Goal: Task Accomplishment & Management: Manage account settings

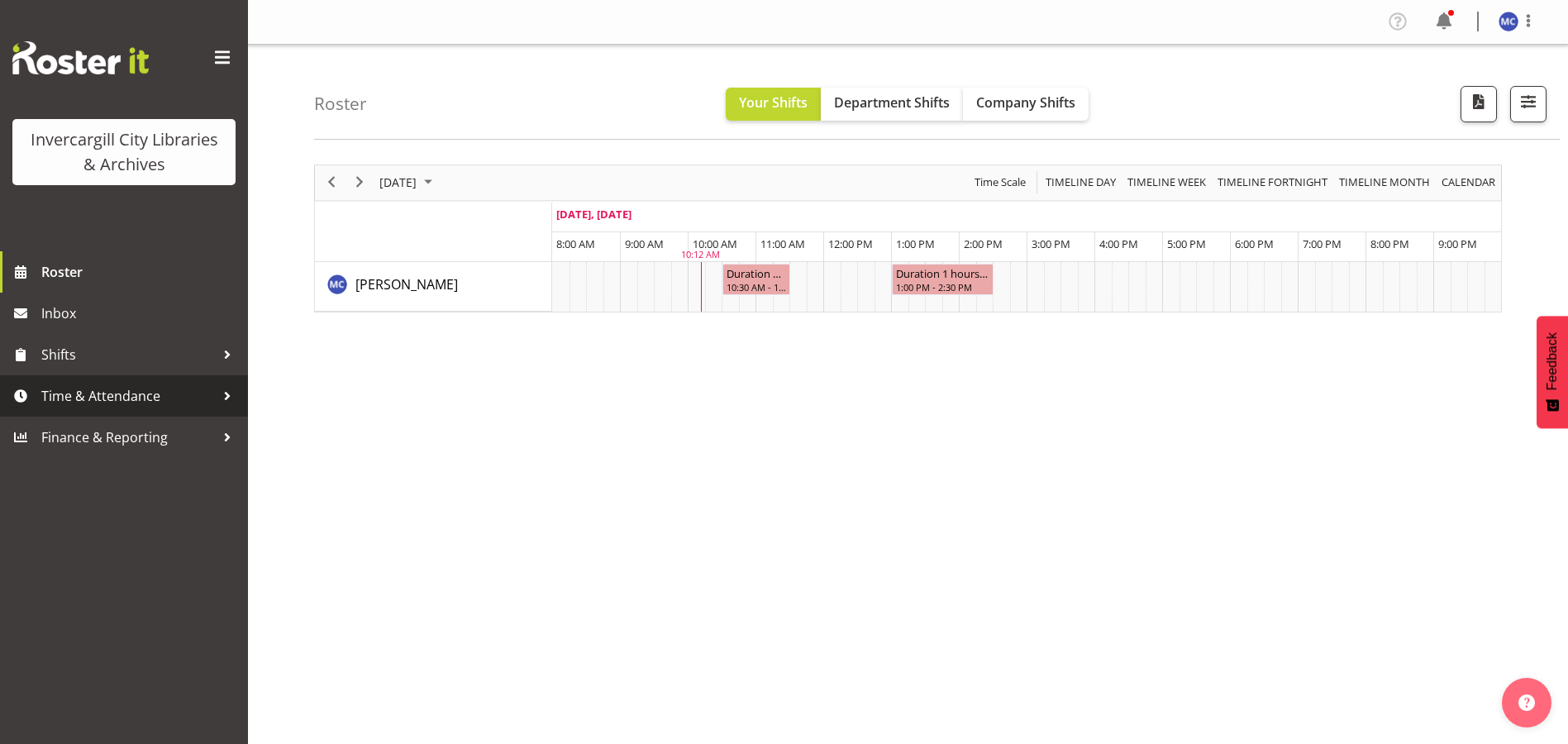
drag, startPoint x: 0, startPoint y: 0, endPoint x: 93, endPoint y: 395, distance: 405.8
click at [93, 395] on span "Time & Attendance" at bounding box center [128, 396] width 174 height 25
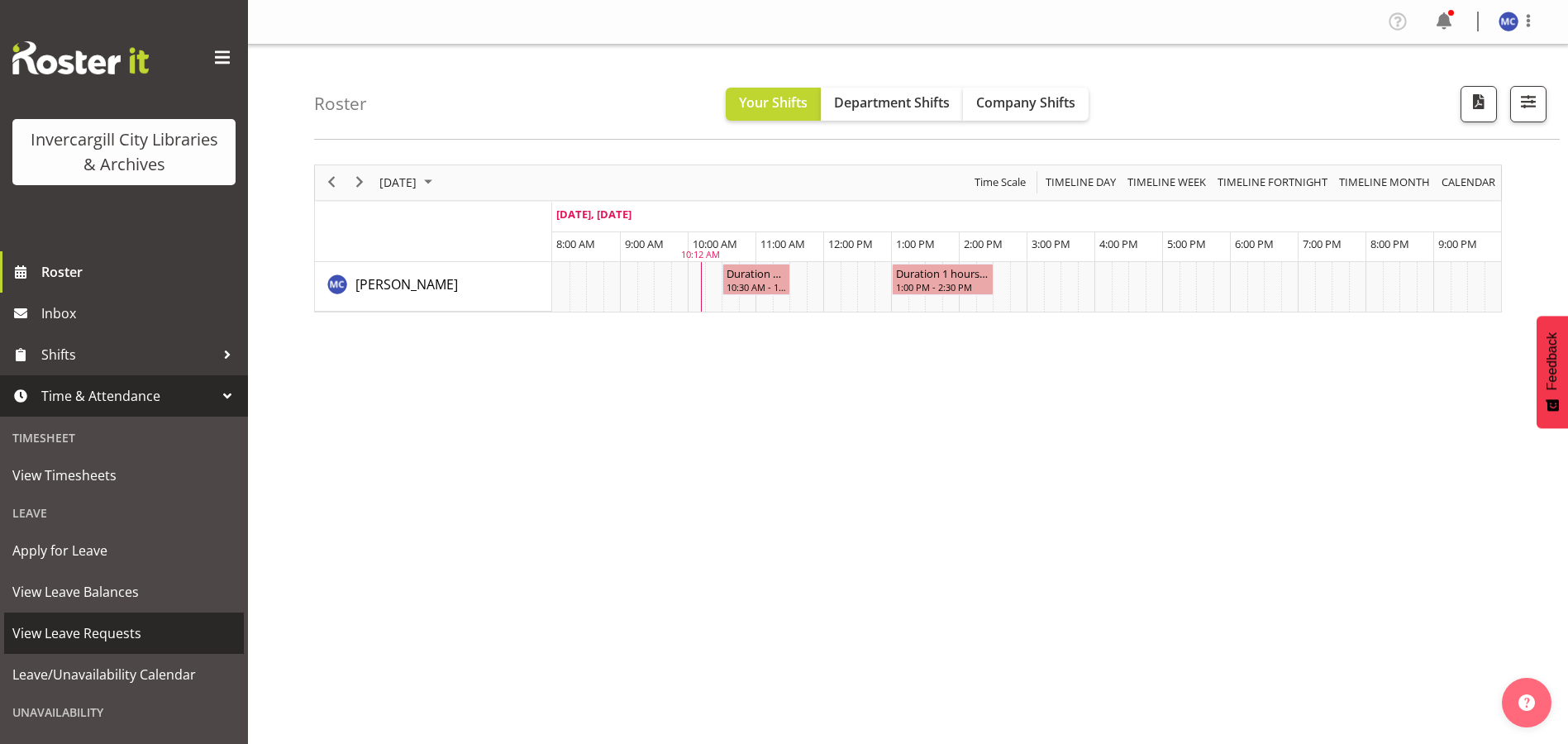
click at [112, 637] on span "View Leave Requests" at bounding box center [123, 633] width 224 height 25
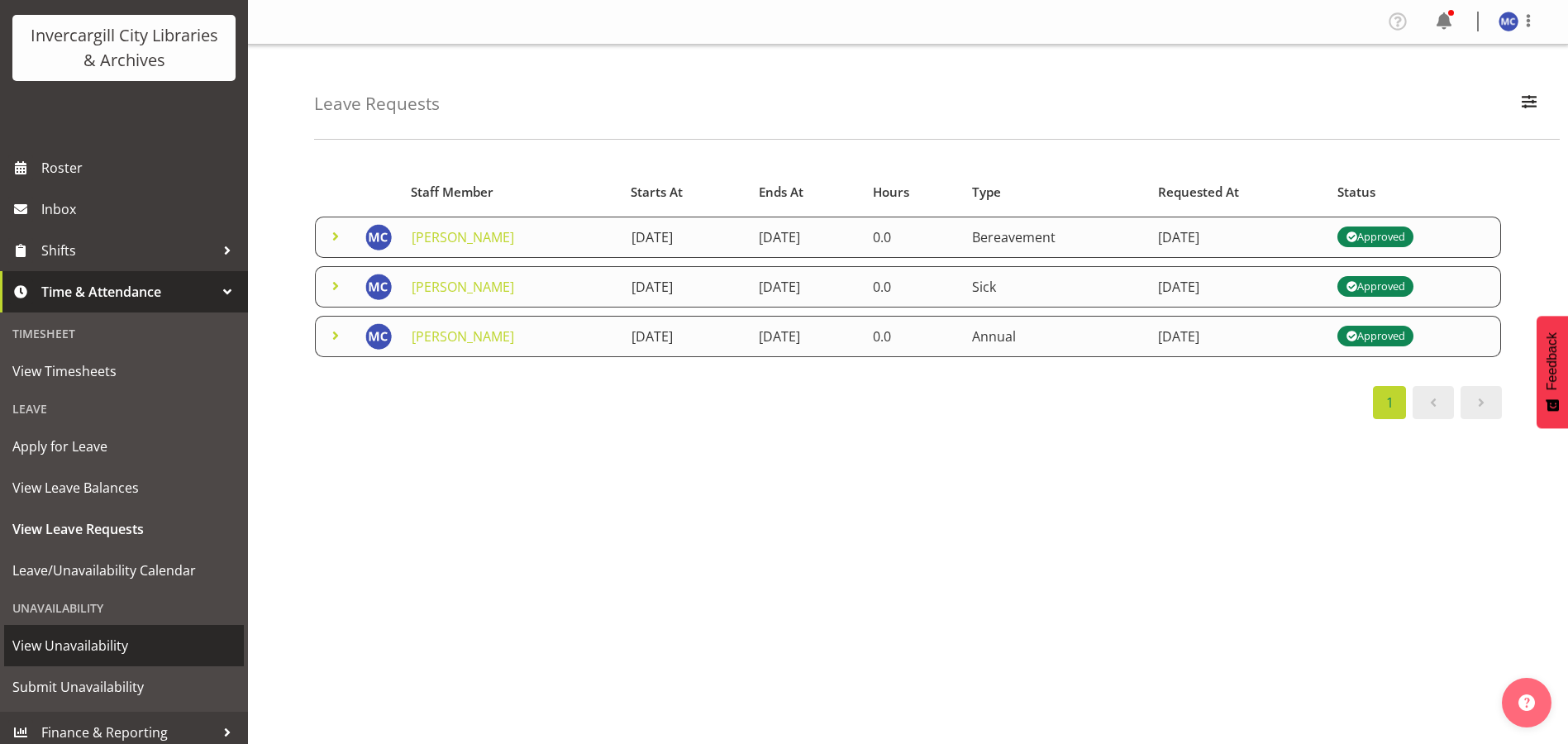
scroll to position [113, 0]
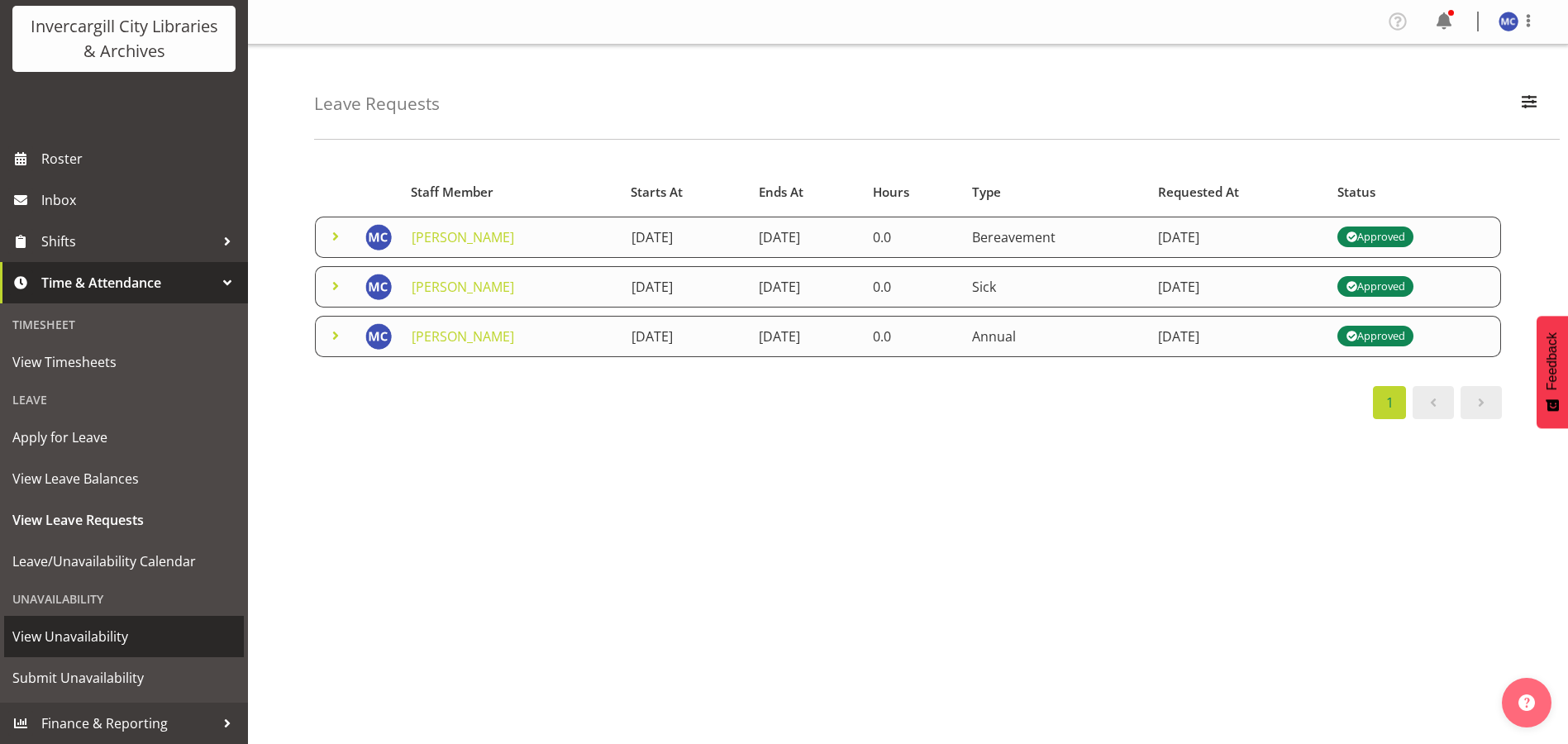
click at [104, 640] on span "View Unavailability" at bounding box center [123, 636] width 224 height 25
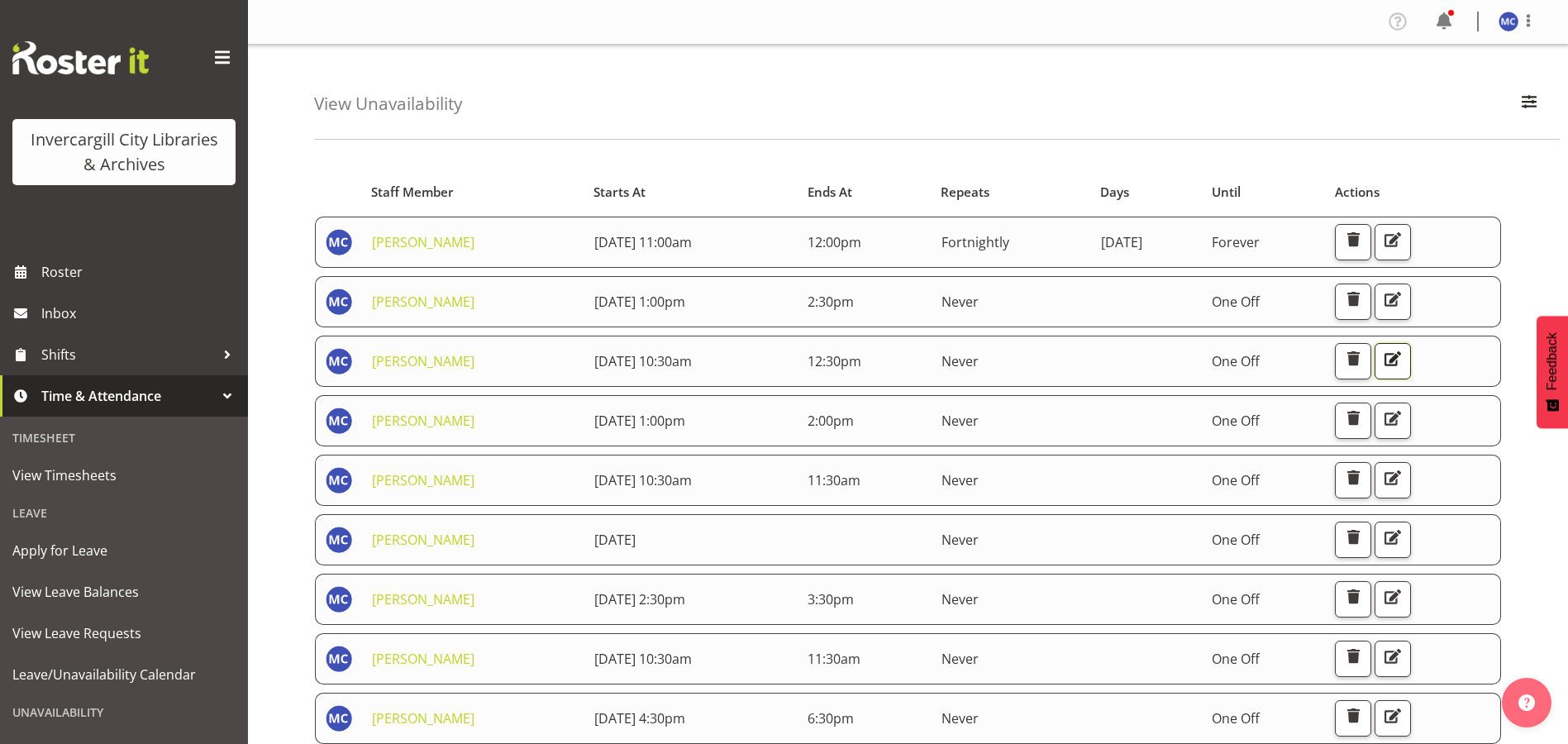
click at [1404, 366] on span "button" at bounding box center [1392, 358] width 21 height 21
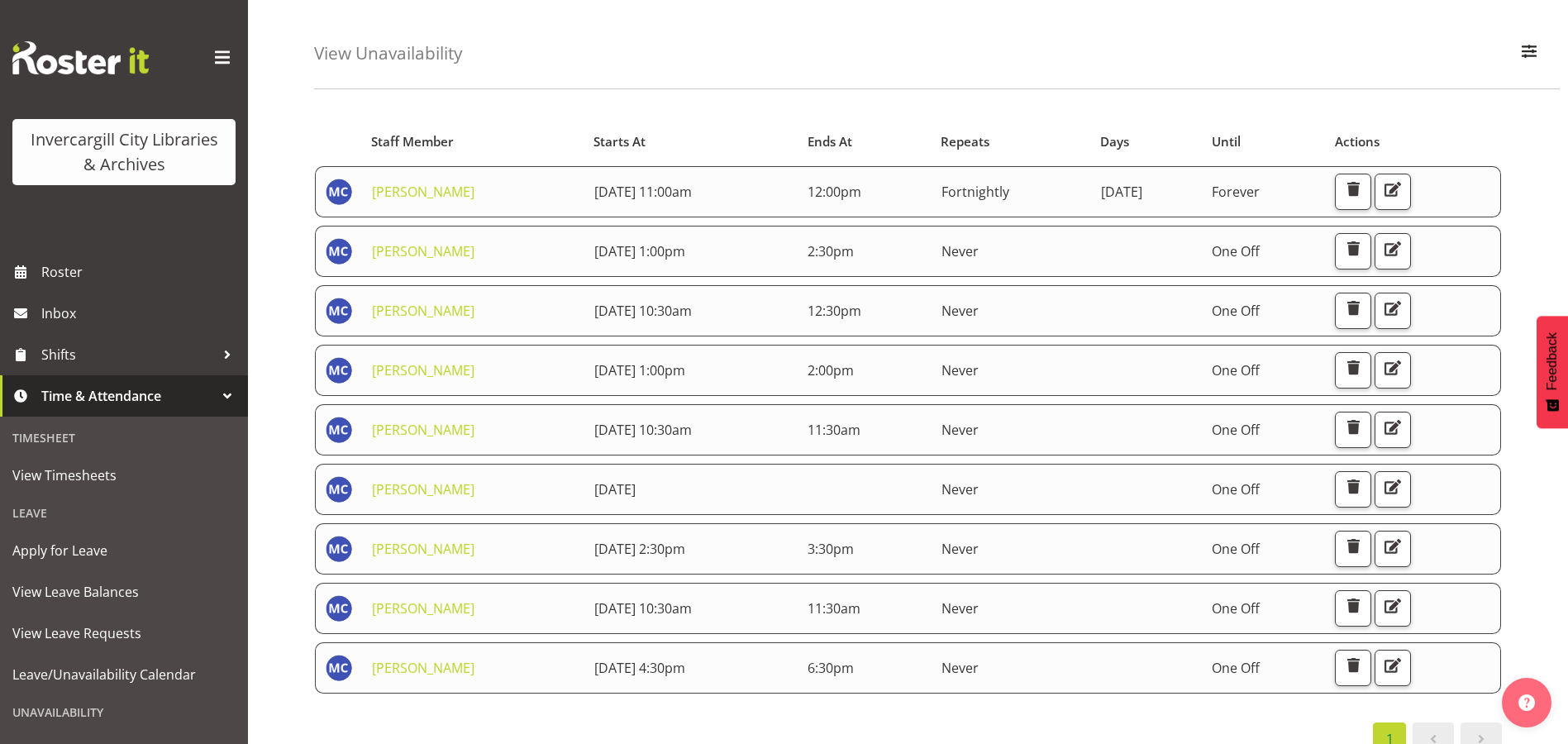
scroll to position [86, 0]
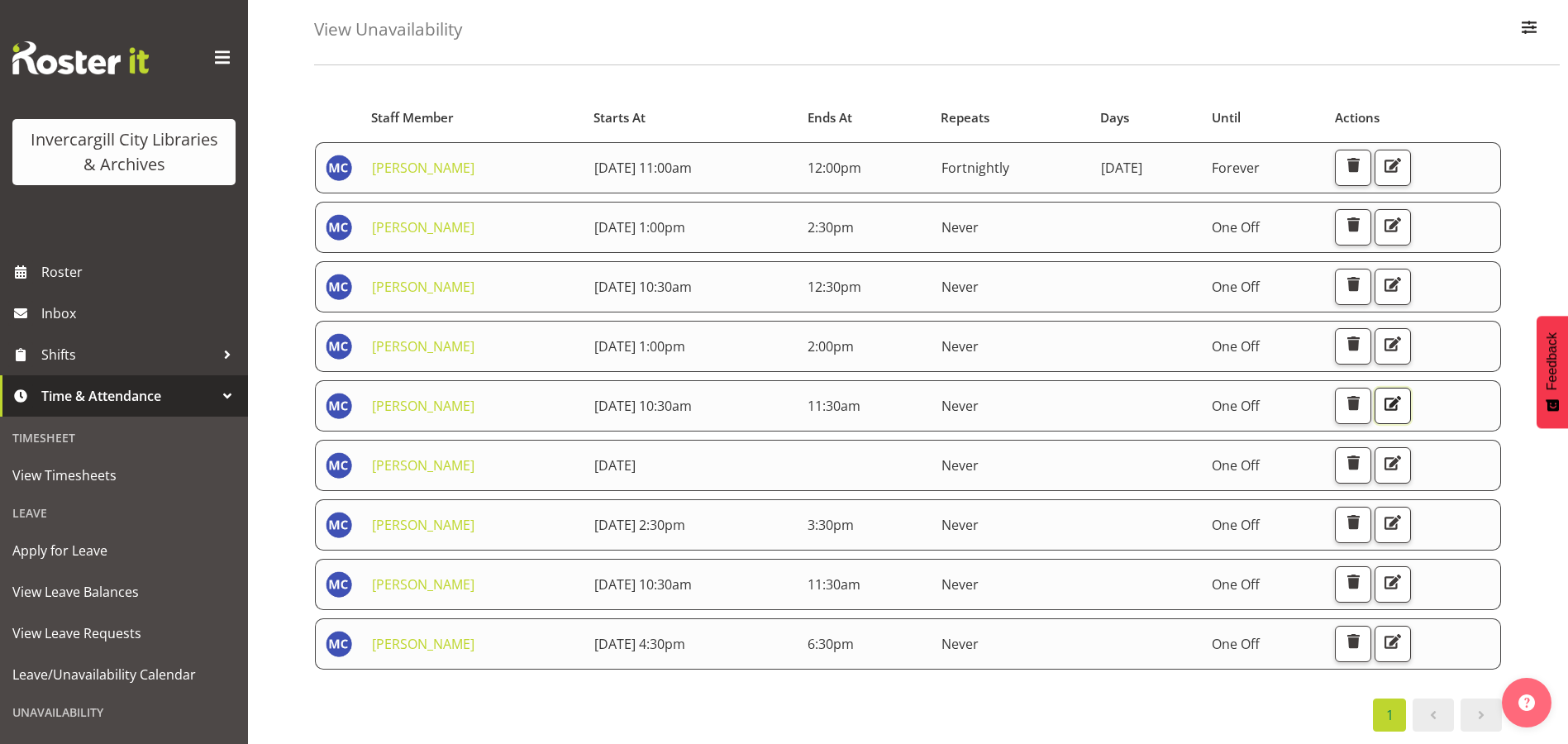
click at [1404, 394] on span "button" at bounding box center [1392, 403] width 21 height 21
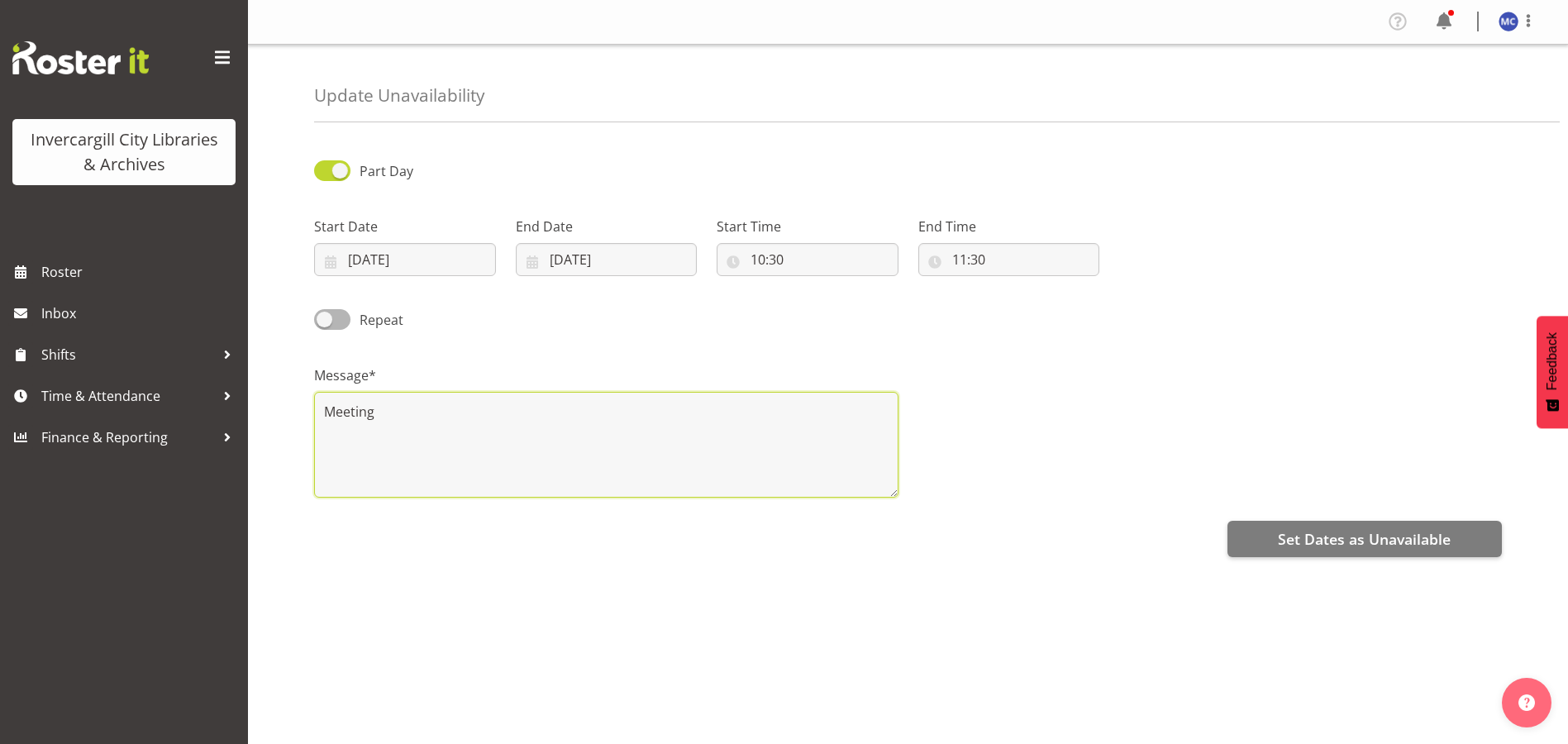
click at [534, 420] on textarea "Meeting" at bounding box center [606, 445] width 585 height 106
type textarea "Meeting GRG"
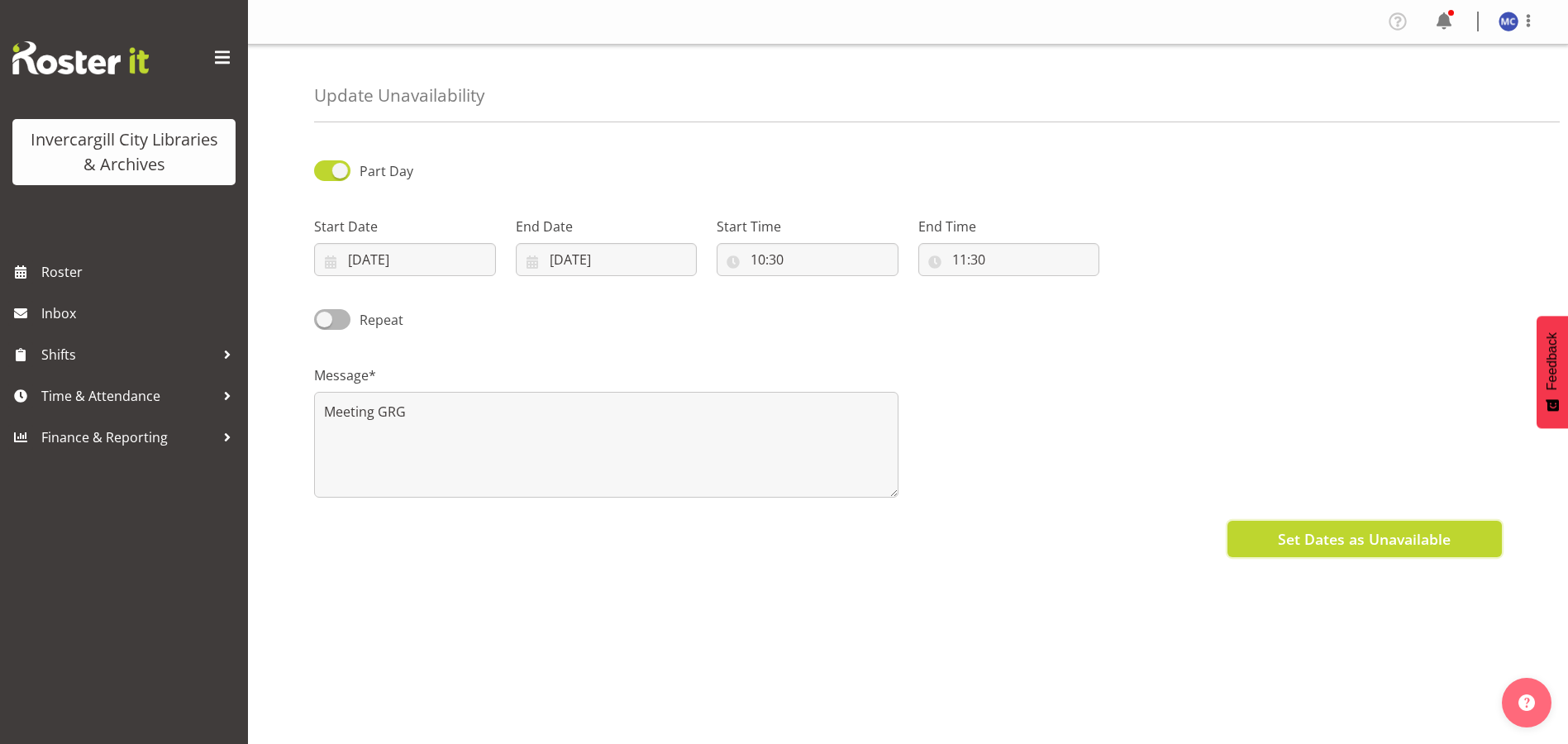
click at [1338, 548] on span "Set Dates as Unavailable" at bounding box center [1365, 539] width 173 height 21
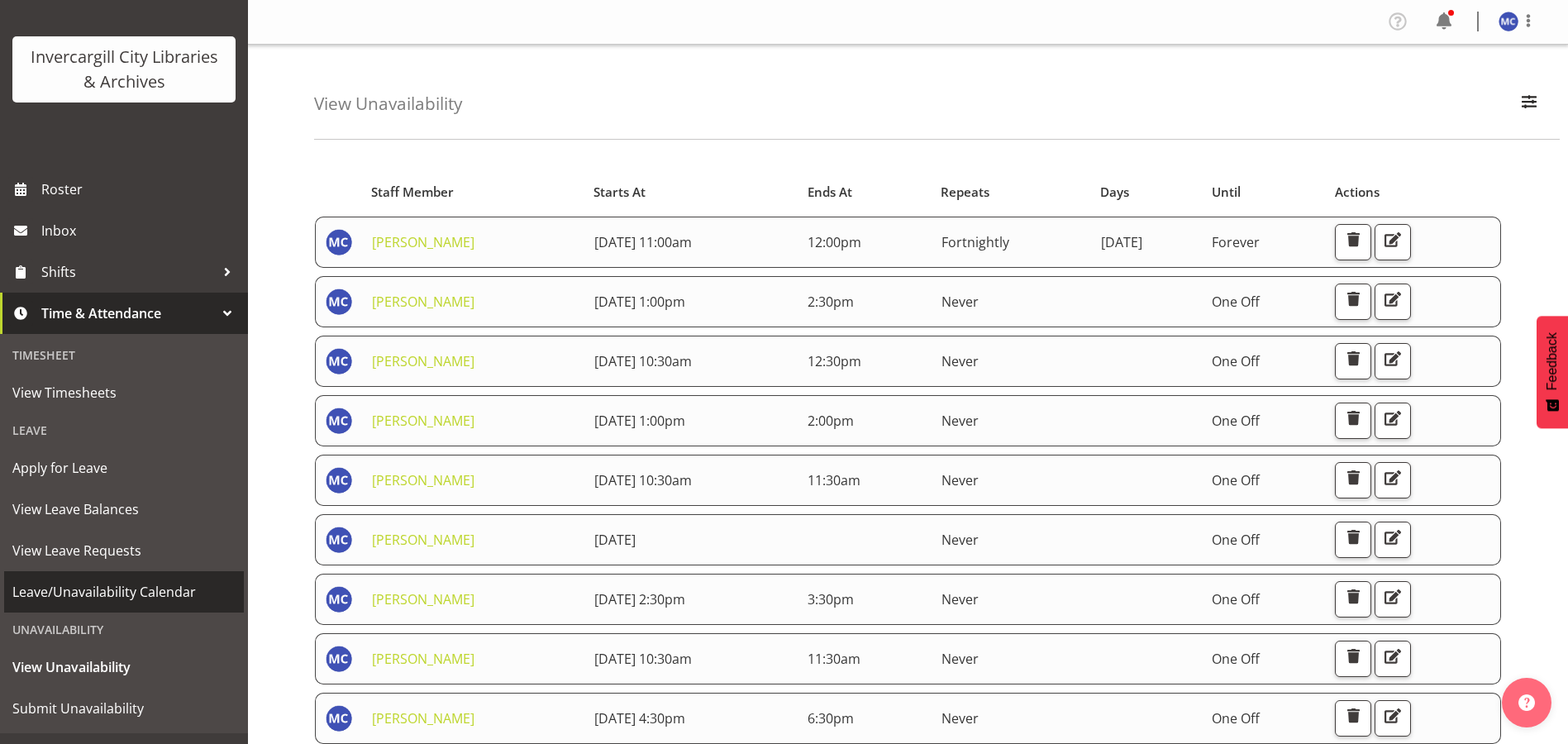
scroll to position [113, 0]
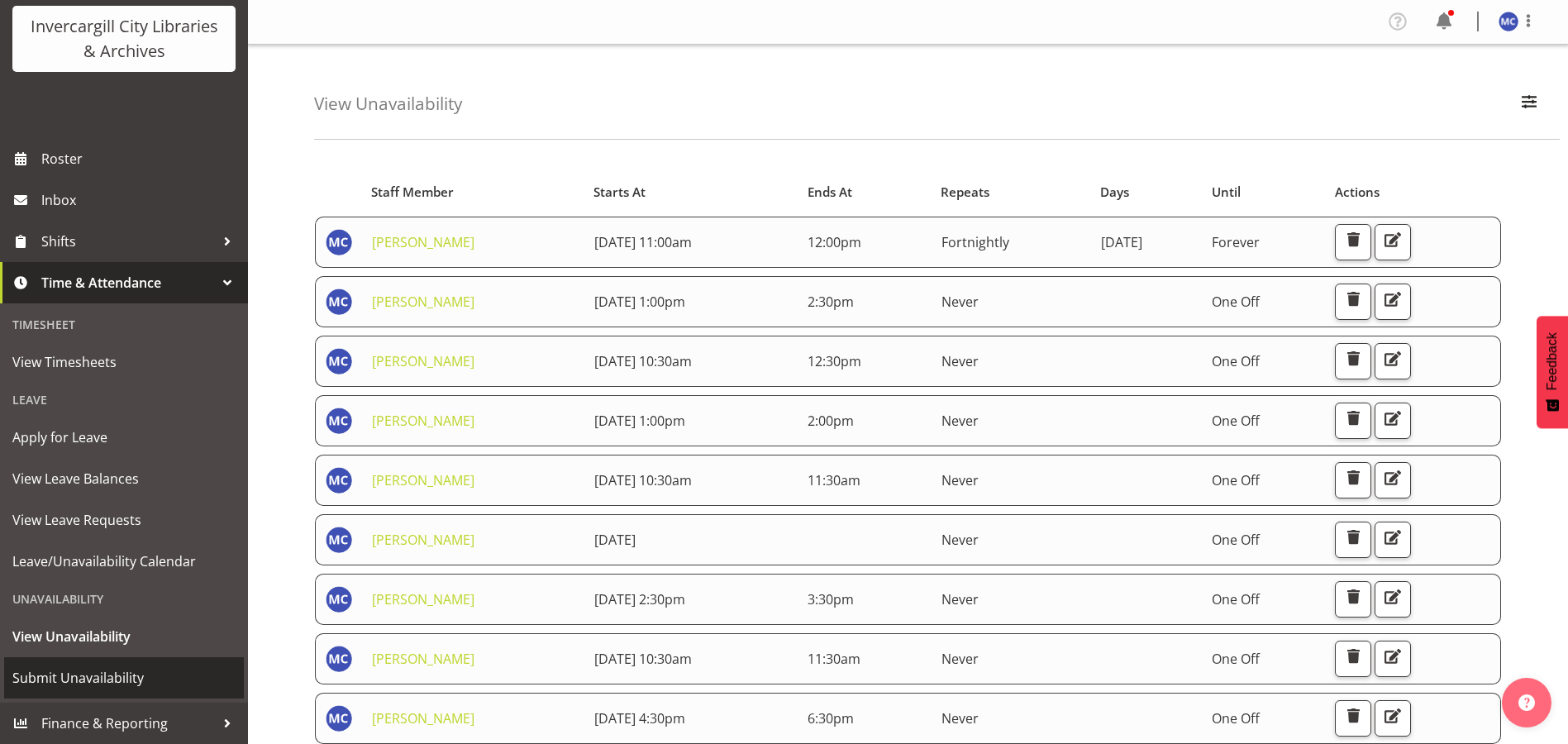
click at [123, 673] on span "Submit Unavailability" at bounding box center [123, 677] width 224 height 25
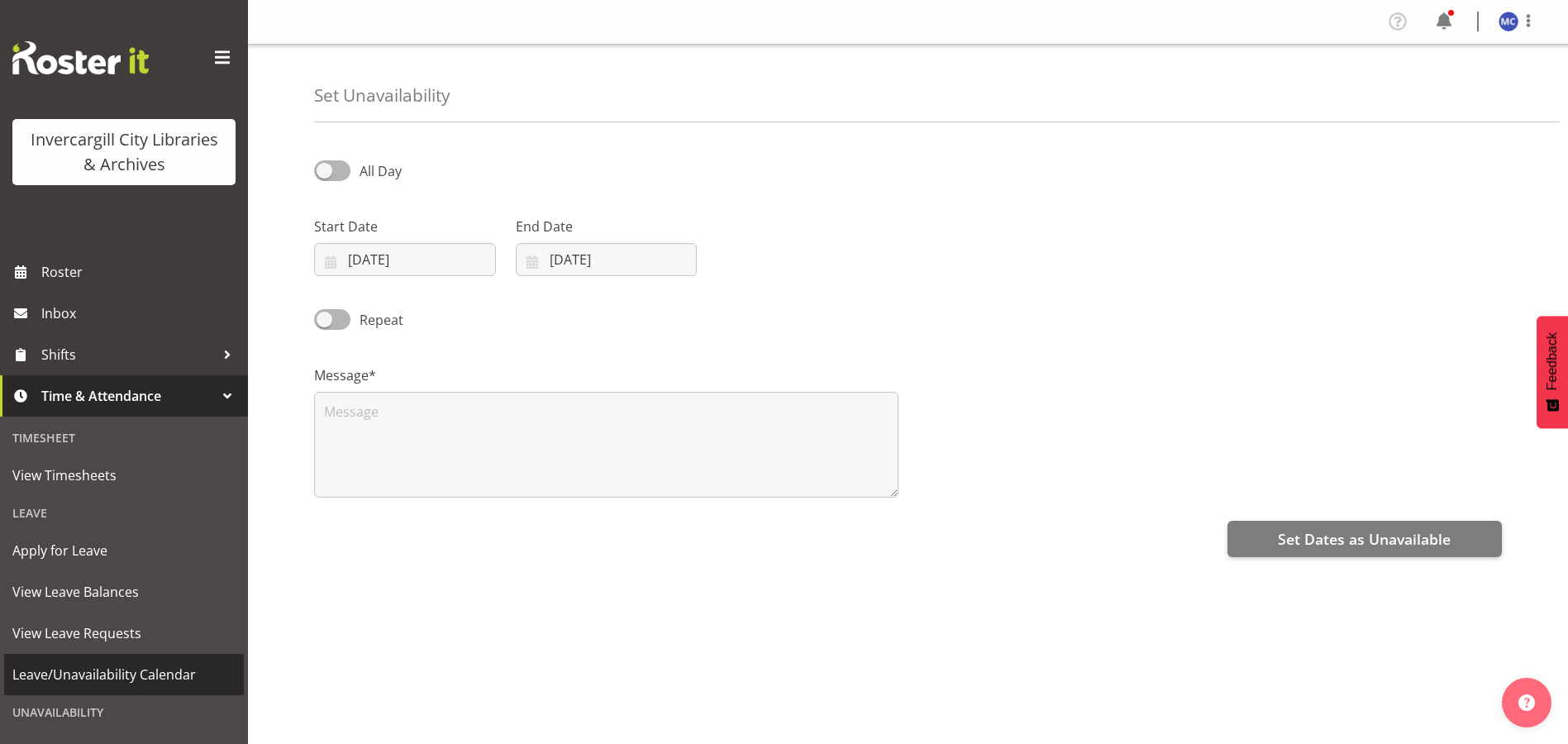
select select "9"
select select "2025"
click at [394, 259] on input "[DATE]" at bounding box center [405, 259] width 182 height 33
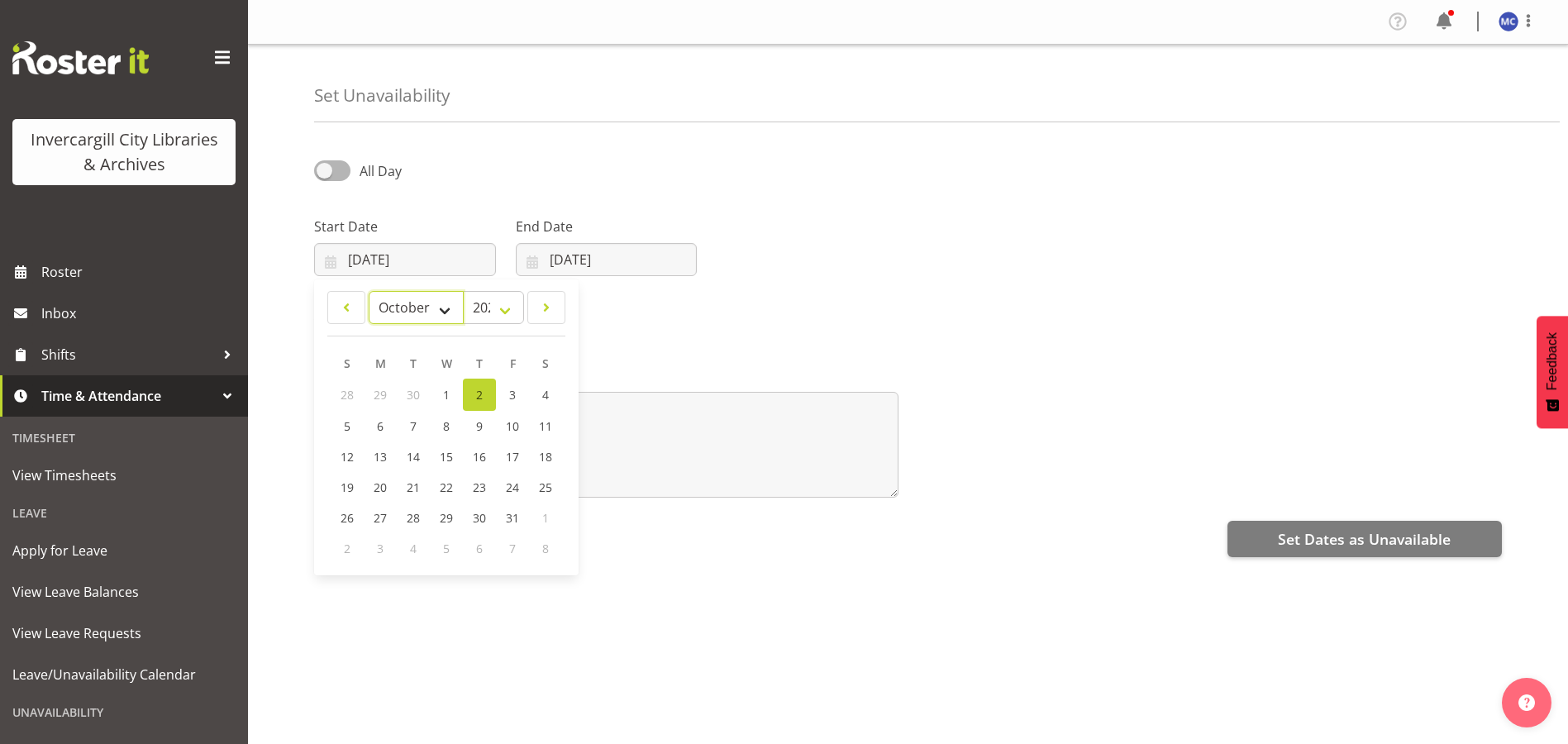
click at [452, 310] on select "January February March April May June July August September October November De…" at bounding box center [416, 307] width 95 height 33
select select "10"
click at [369, 291] on select "January February March April May June July August September October November De…" at bounding box center [416, 307] width 95 height 33
click at [538, 456] on link "15" at bounding box center [546, 455] width 33 height 31
type input "15/11/2025"
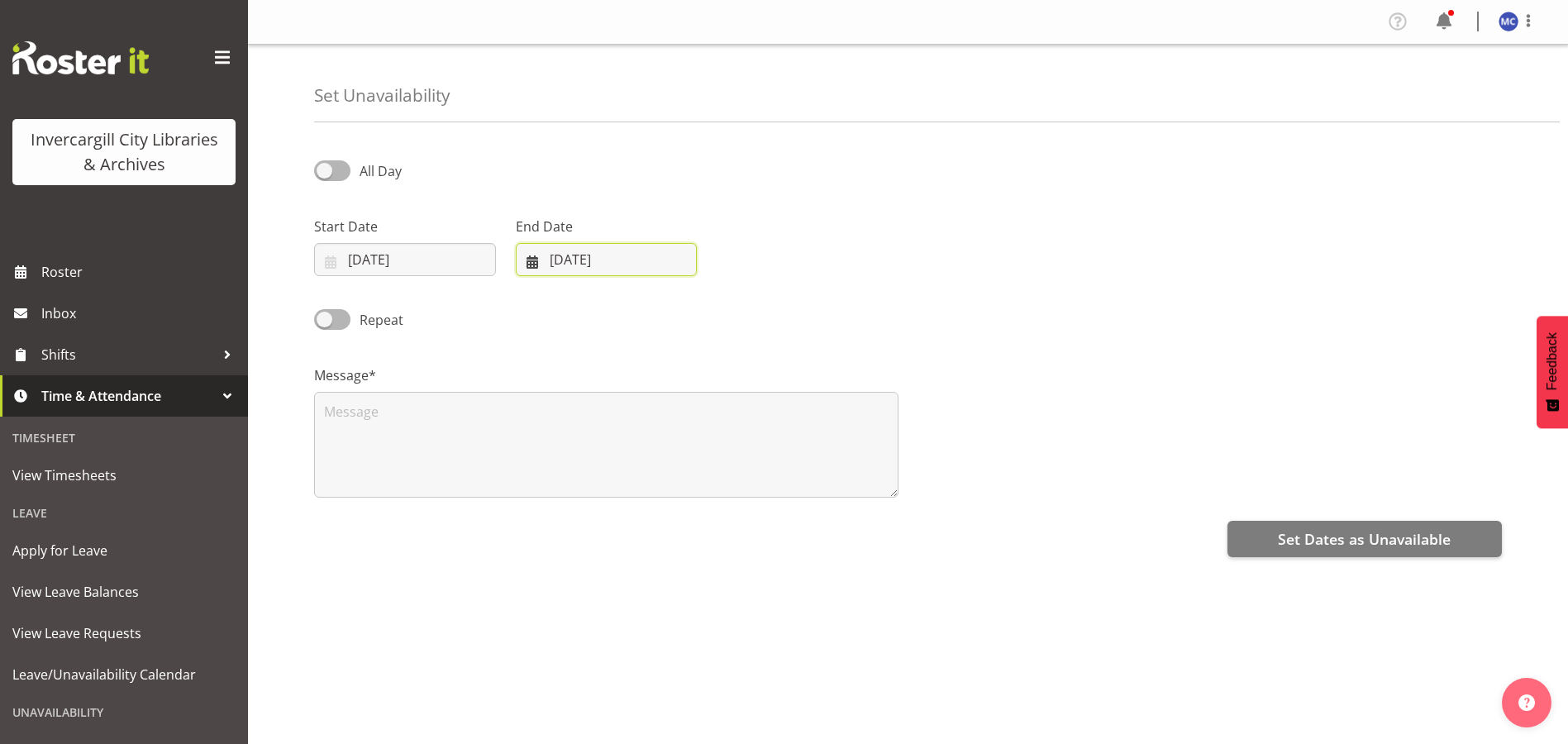
click at [575, 256] on input "02/10/2025" at bounding box center [606, 259] width 182 height 33
click at [621, 307] on select "January February March April May June July August September October November De…" at bounding box center [587, 307] width 113 height 33
select select "10"
click at [531, 291] on select "January February March April May June July August September October November De…" at bounding box center [587, 307] width 113 height 33
click at [747, 461] on span "15" at bounding box center [747, 455] width 13 height 15
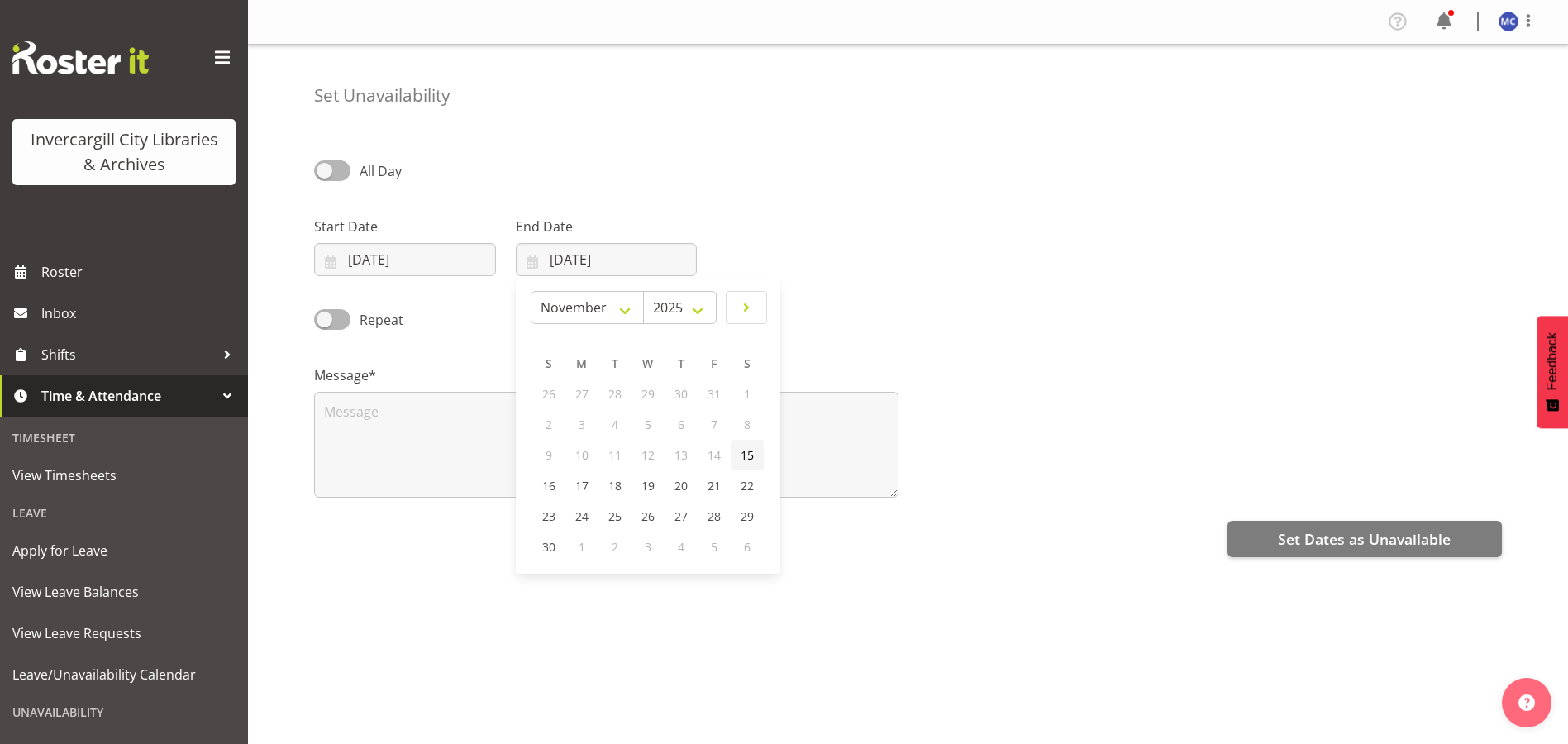
type input "15/11/2025"
click at [336, 176] on span at bounding box center [332, 170] width 36 height 21
click at [325, 176] on input "All Day" at bounding box center [319, 170] width 11 height 11
checkbox input "true"
select select "10"
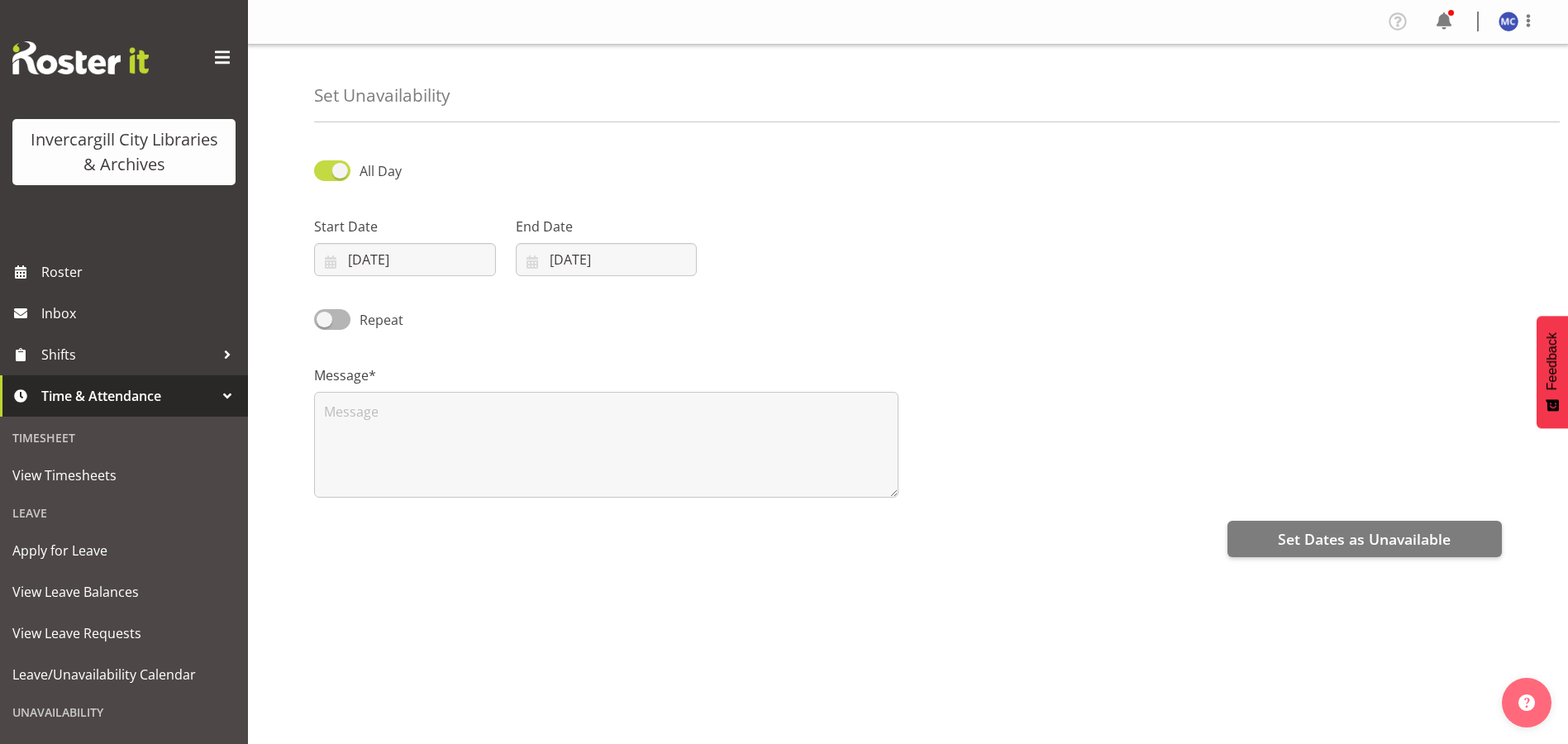
select select "13"
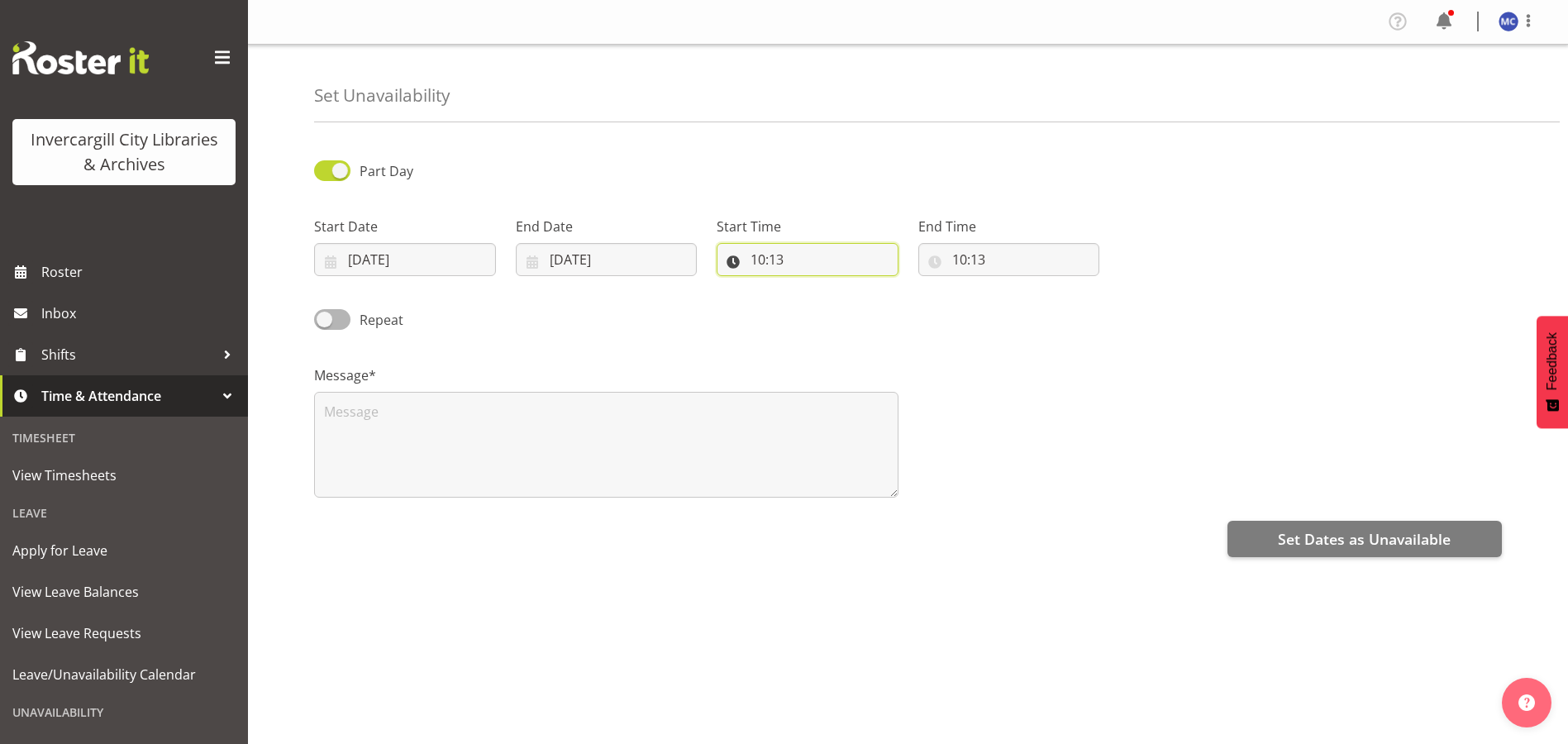
click at [802, 260] on input "10:13" at bounding box center [808, 259] width 182 height 33
click at [835, 308] on select "00 01 02 03 04 05 06 07 08 09 10 11 12 13 14 15 16 17 18 19 20 21 22 23" at bounding box center [829, 302] width 37 height 33
select select "12"
click at [811, 286] on select "00 01 02 03 04 05 06 07 08 09 10 11 12 13 14 15 16 17 18 19 20 21 22 23" at bounding box center [829, 302] width 37 height 33
type input "12:13"
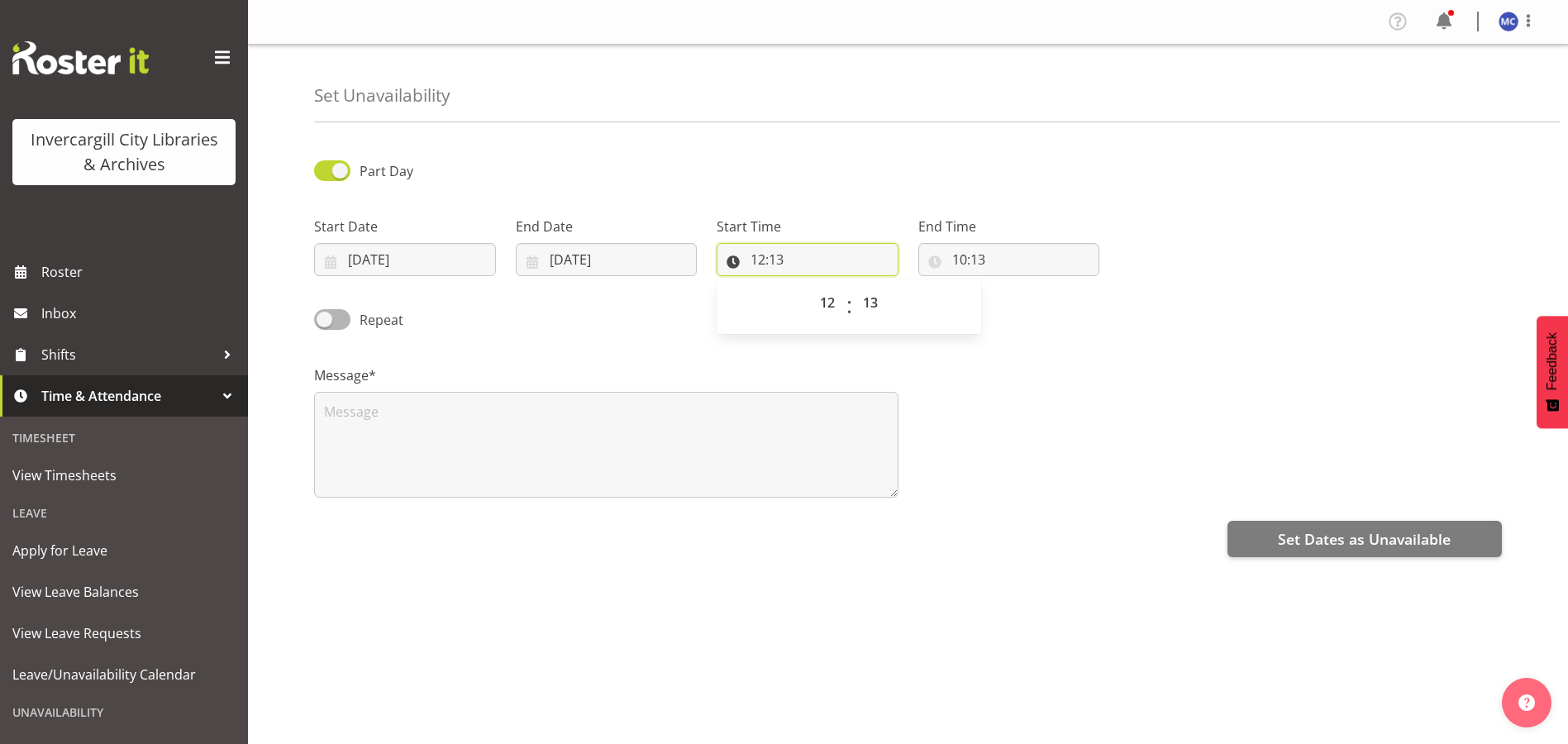
click at [814, 255] on input "12:13" at bounding box center [808, 259] width 182 height 33
click at [811, 259] on input "12:13" at bounding box center [808, 259] width 182 height 33
click at [871, 305] on select "00 01 02 03 04 05 06 07 08 09 10 11 12 13 14 15 16 17 18 19 20 21 22 23 24 25 2…" at bounding box center [872, 302] width 37 height 33
select select "30"
click at [854, 286] on select "00 01 02 03 04 05 06 07 08 09 10 11 12 13 14 15 16 17 18 19 20 21 22 23 24 25 2…" at bounding box center [872, 302] width 37 height 33
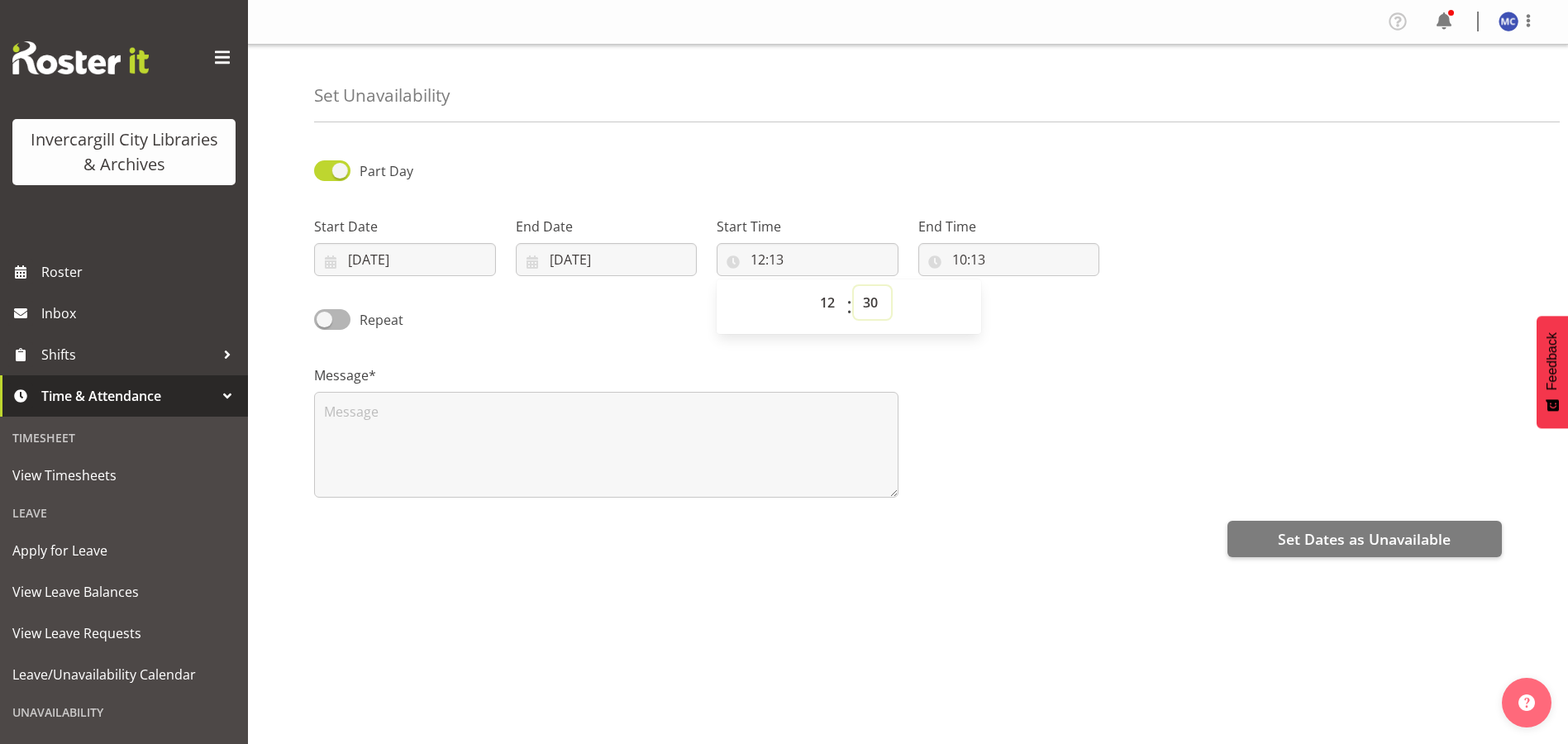
type input "12:30"
click at [1009, 258] on input "10:13" at bounding box center [1010, 259] width 182 height 33
click at [1036, 307] on select "00 01 02 03 04 05 06 07 08 09 10 11 12 13 14 15 16 17 18 19 20 21 22 23" at bounding box center [1031, 302] width 37 height 33
select select "14"
click at [1013, 286] on select "00 01 02 03 04 05 06 07 08 09 10 11 12 13 14 15 16 17 18 19 20 21 22 23" at bounding box center [1031, 302] width 37 height 33
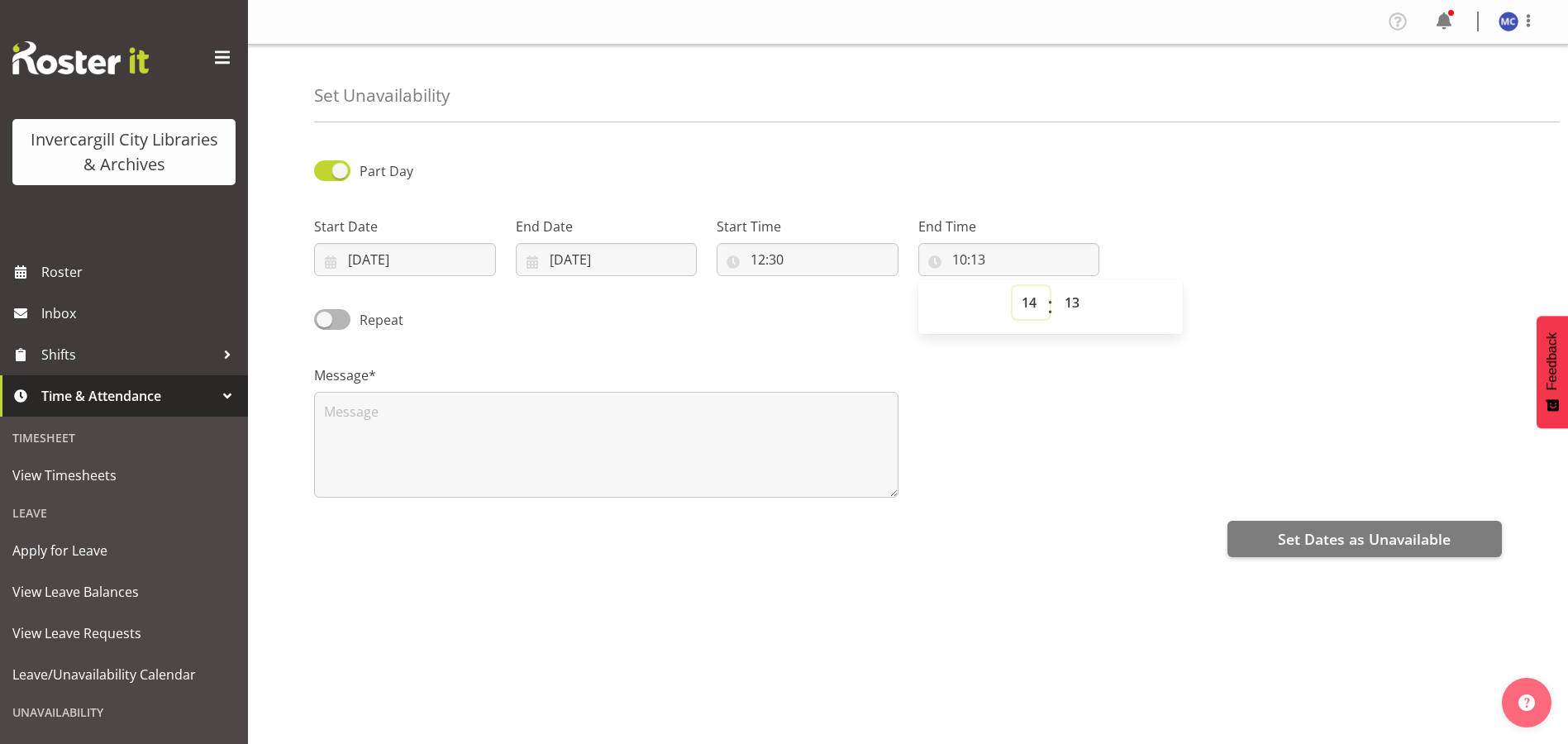
type input "14:13"
click at [1078, 304] on select "00 01 02 03 04 05 06 07 08 09 10 11 12 13 14 15 16 17 18 19 20 21 22 23 24 25 2…" at bounding box center [1074, 302] width 37 height 33
select select "30"
click at [1056, 286] on select "00 01 02 03 04 05 06 07 08 09 10 11 12 13 14 15 16 17 18 19 20 21 22 23 24 25 2…" at bounding box center [1074, 302] width 37 height 33
type input "14:30"
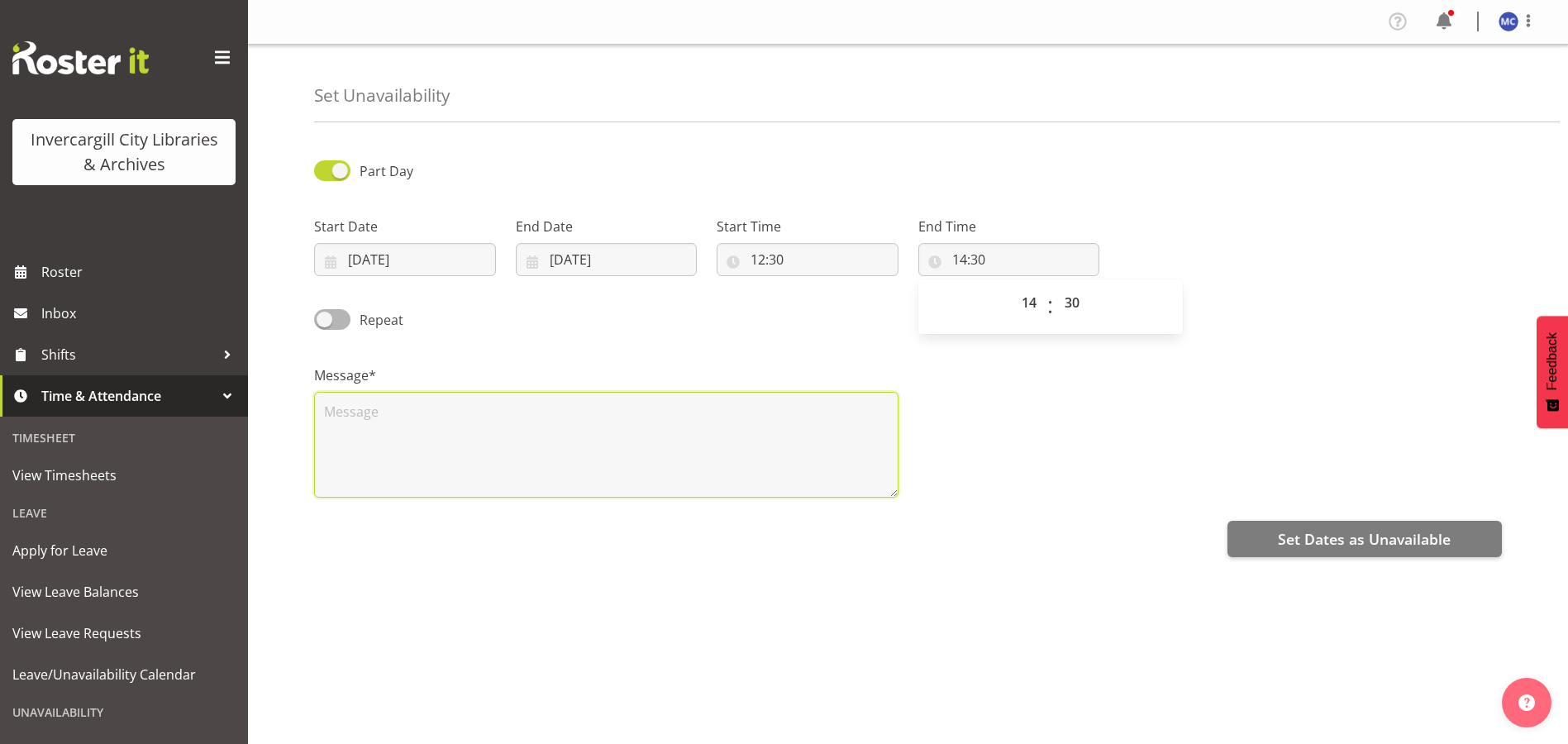
click at [703, 421] on textarea at bounding box center [606, 445] width 585 height 106
type textarea "GRG talk"
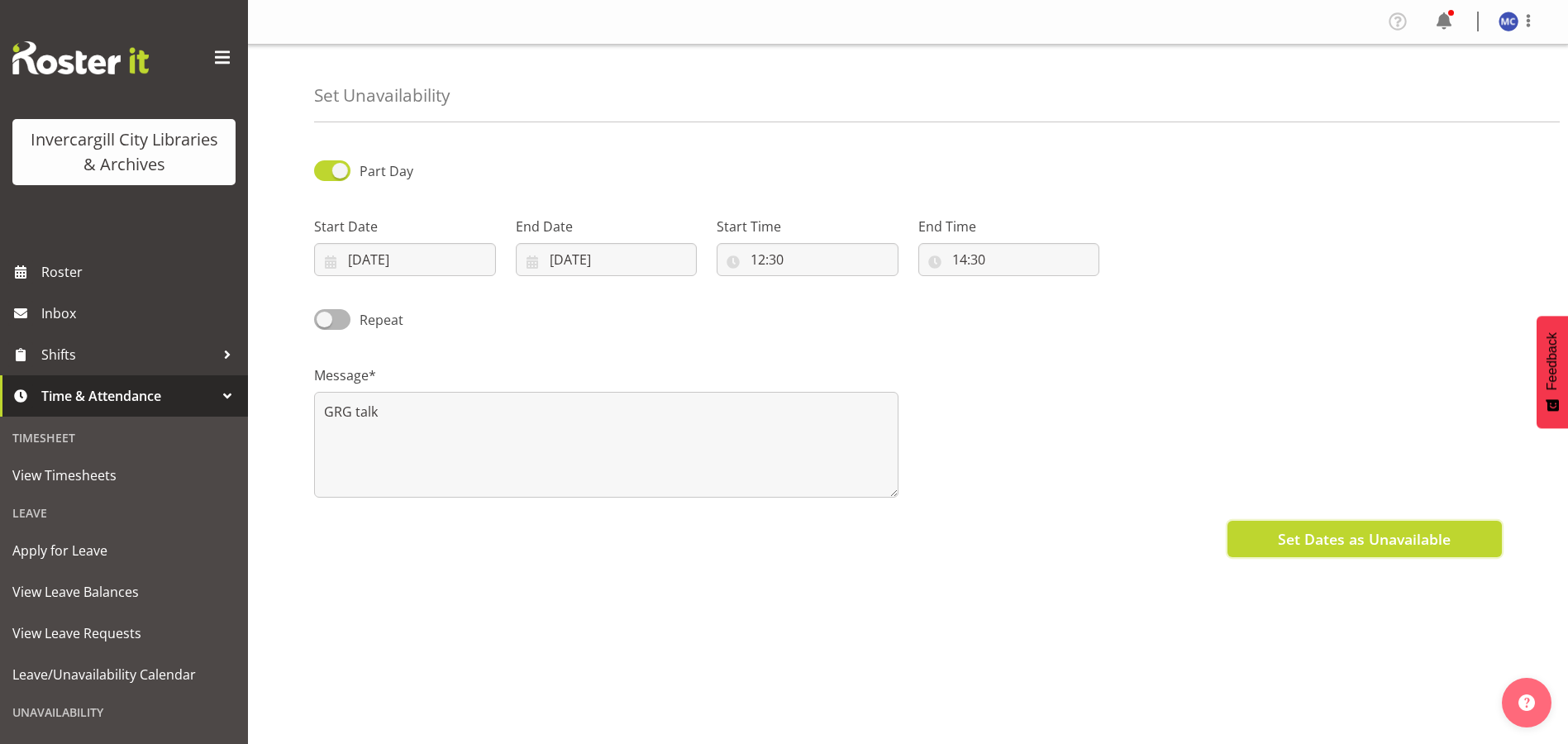
click at [1398, 546] on span "Set Dates as Unavailable" at bounding box center [1365, 539] width 173 height 21
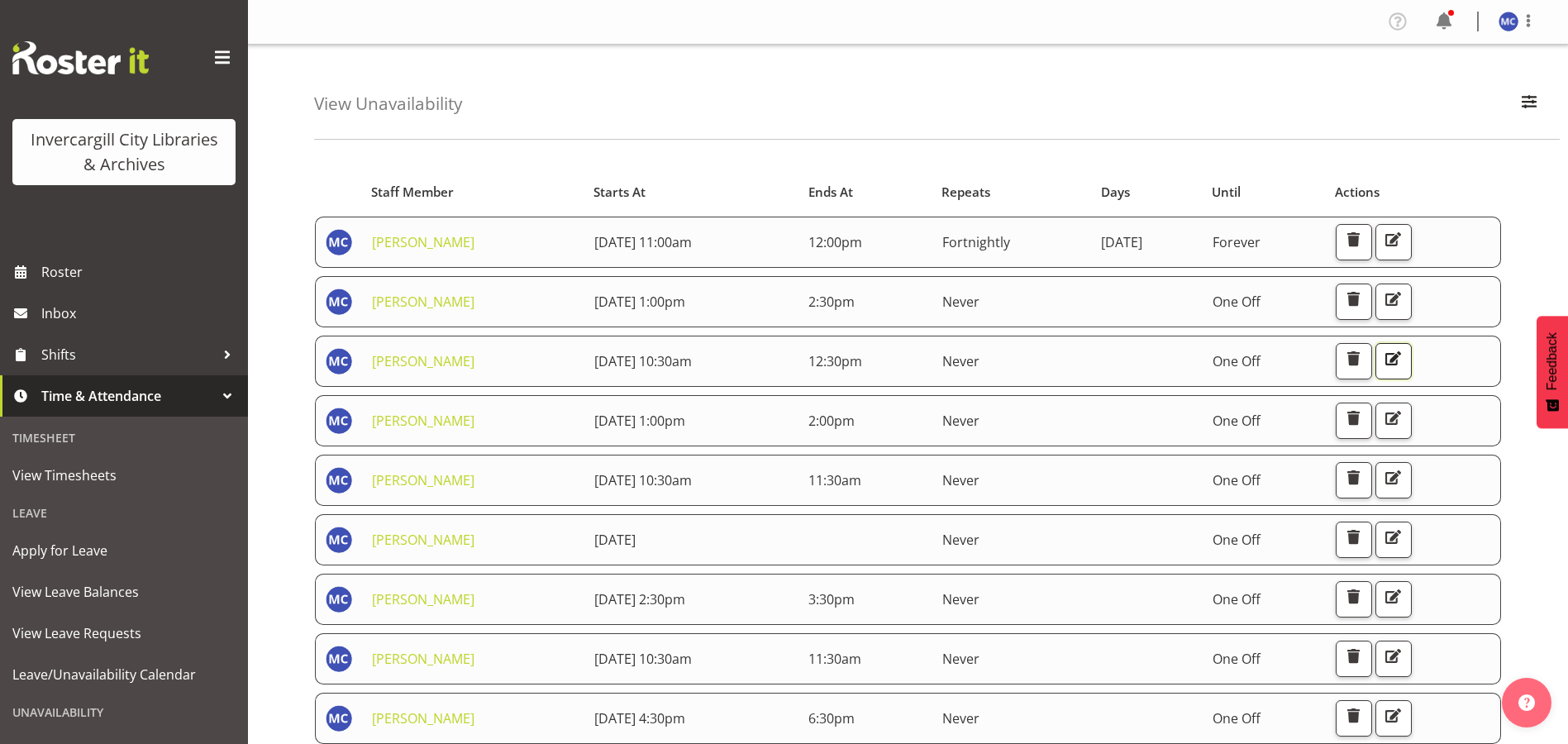
click at [1404, 355] on span "button" at bounding box center [1392, 358] width 21 height 21
click at [1532, 108] on span "button" at bounding box center [1529, 101] width 21 height 21
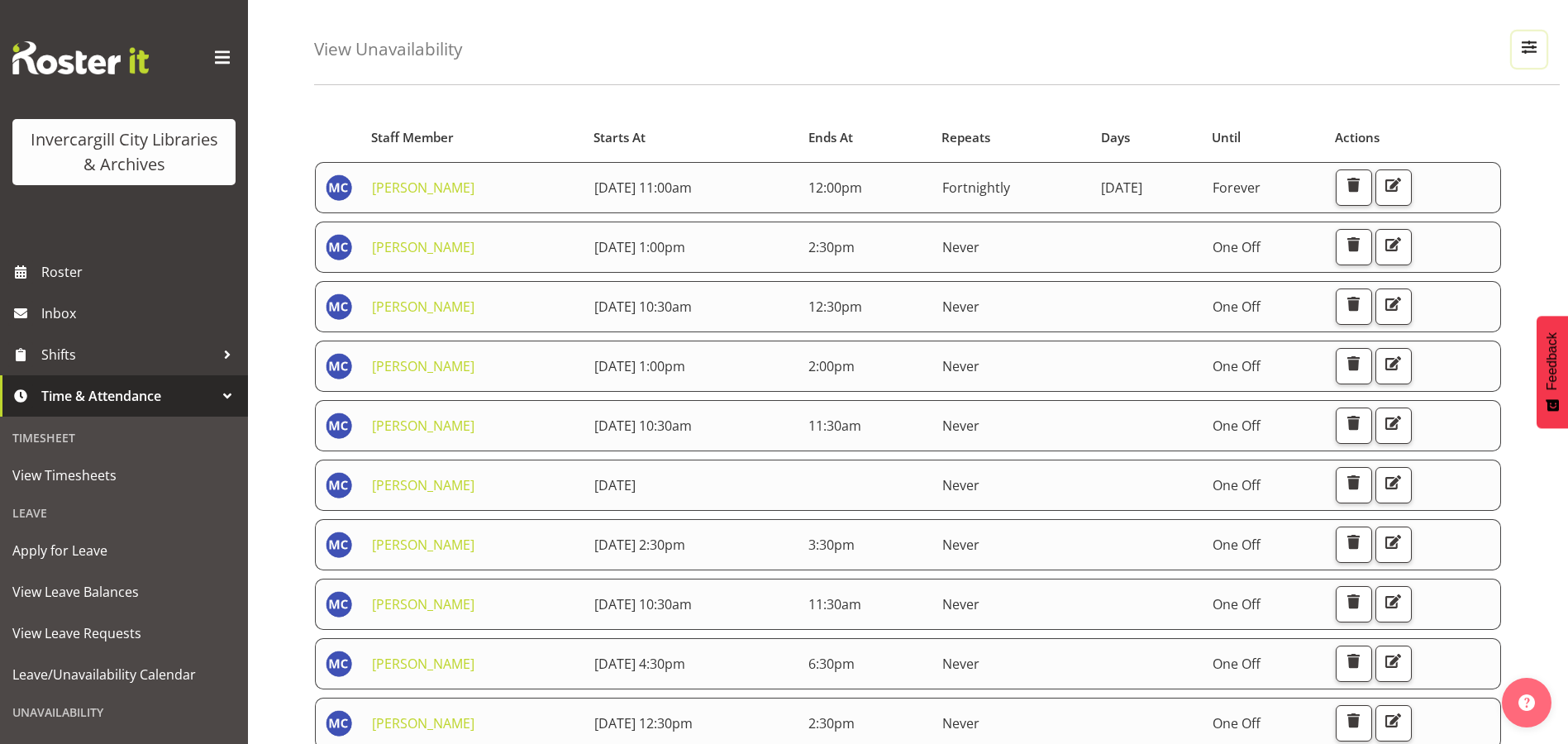
scroll to position [83, 0]
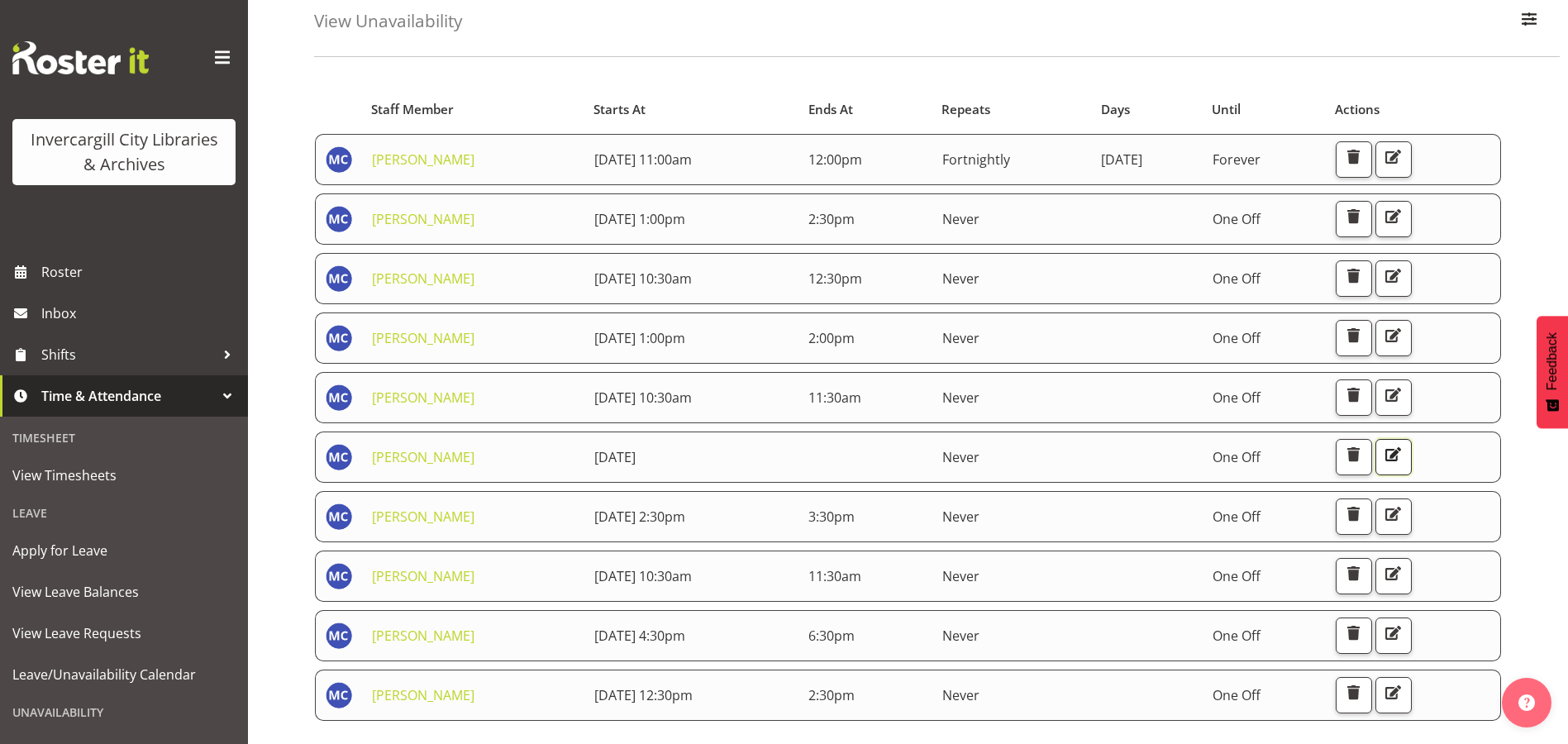
click at [1404, 461] on span "button" at bounding box center [1392, 454] width 21 height 21
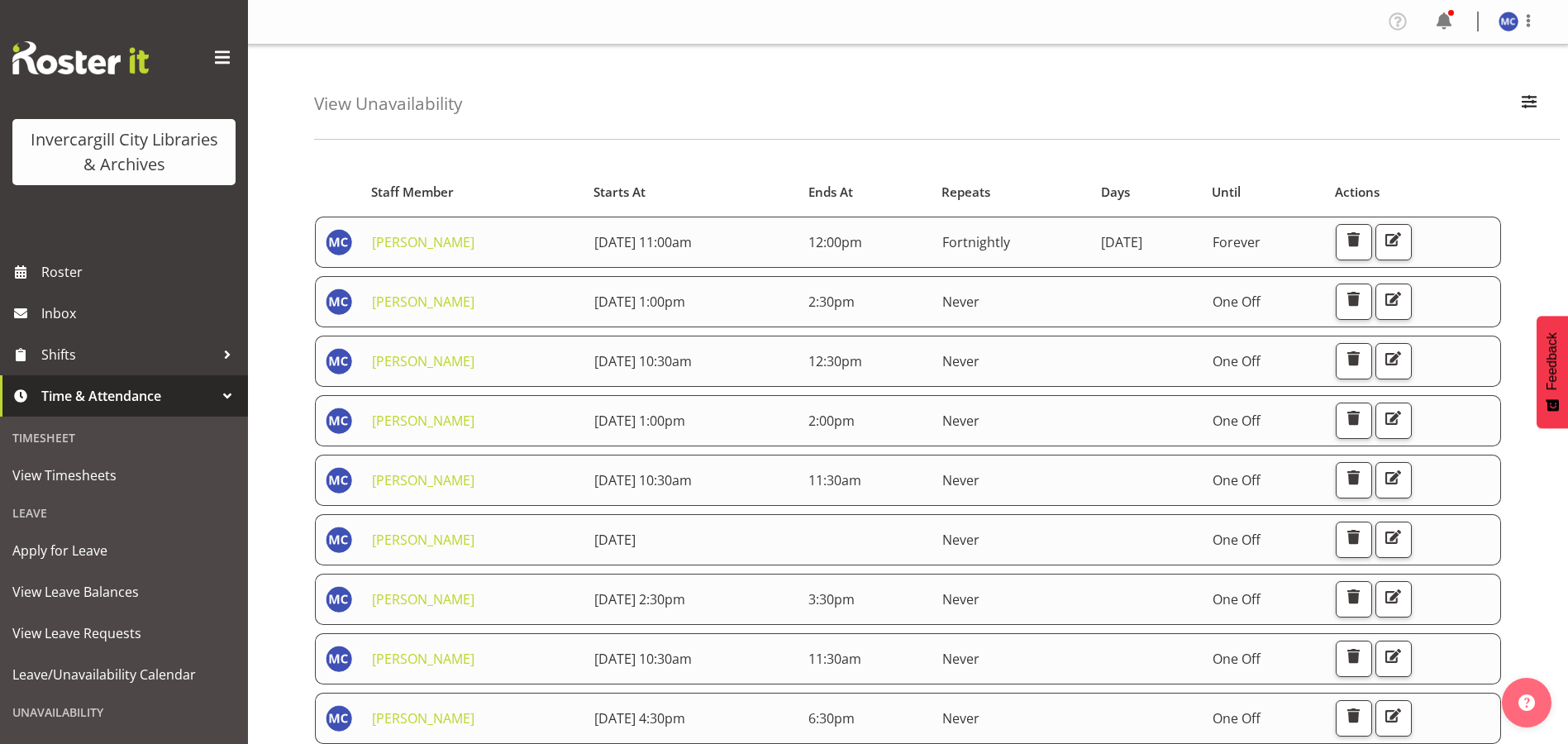
scroll to position [83, 0]
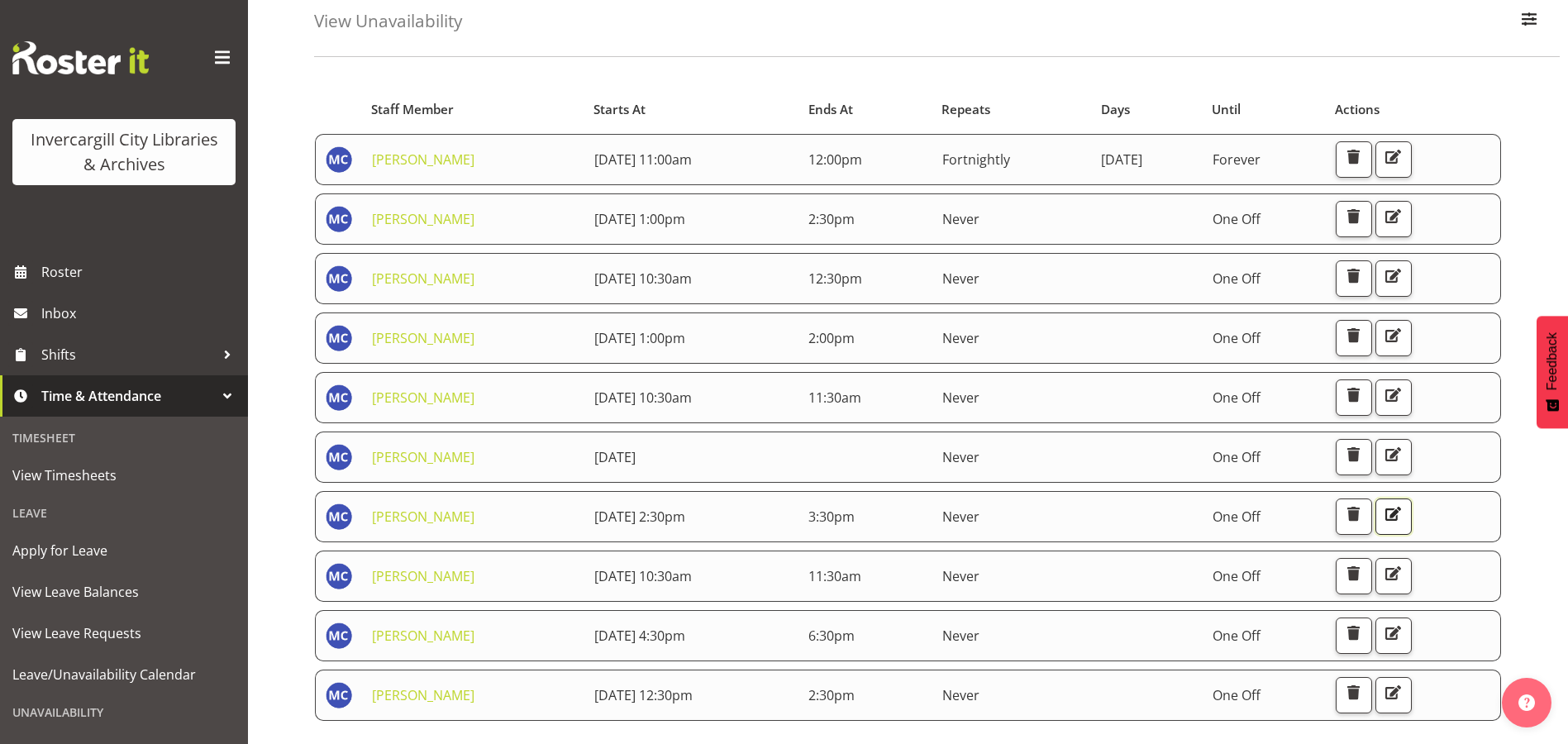
click at [1412, 515] on button "button" at bounding box center [1394, 516] width 36 height 36
click at [1404, 515] on span "button" at bounding box center [1392, 514] width 21 height 21
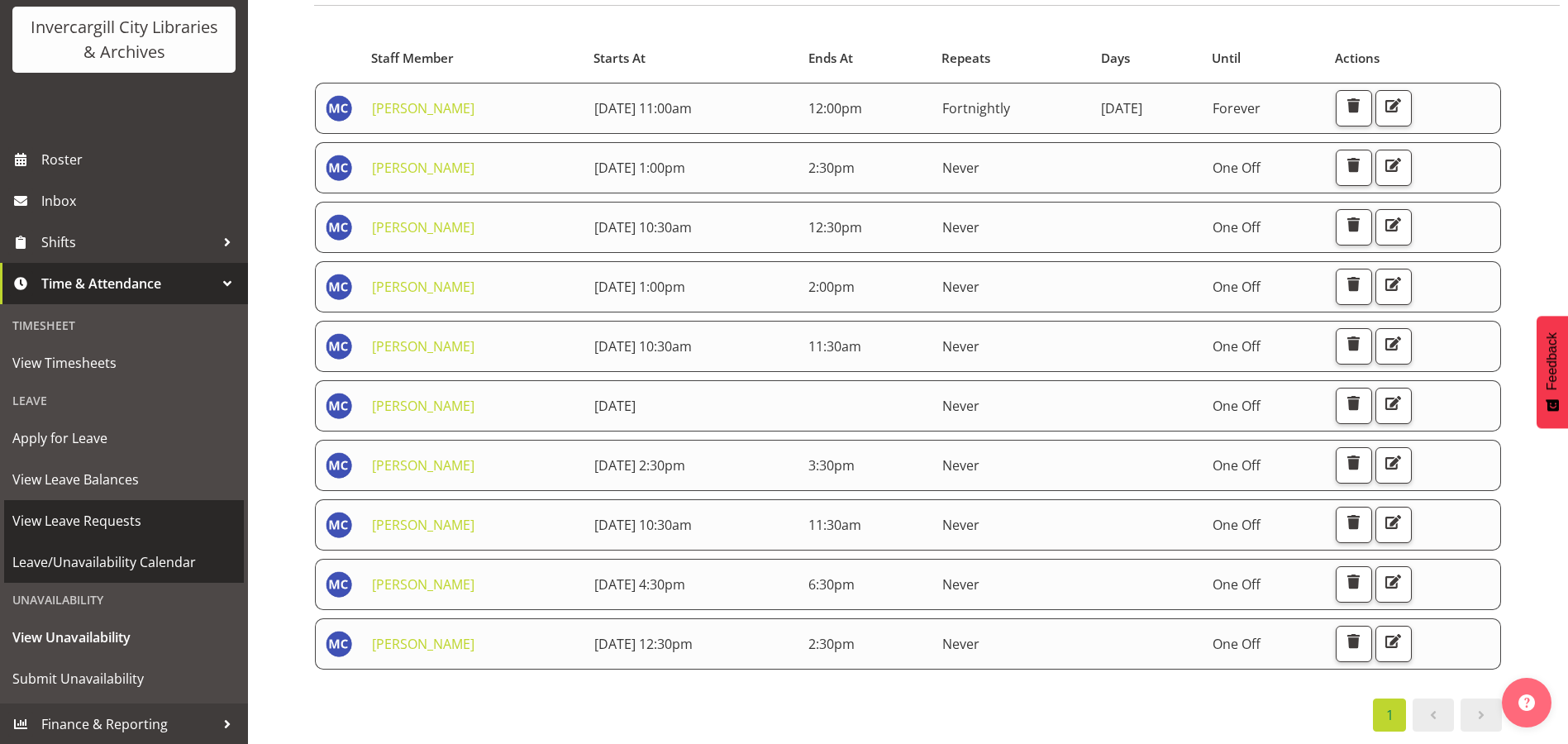
scroll to position [113, 0]
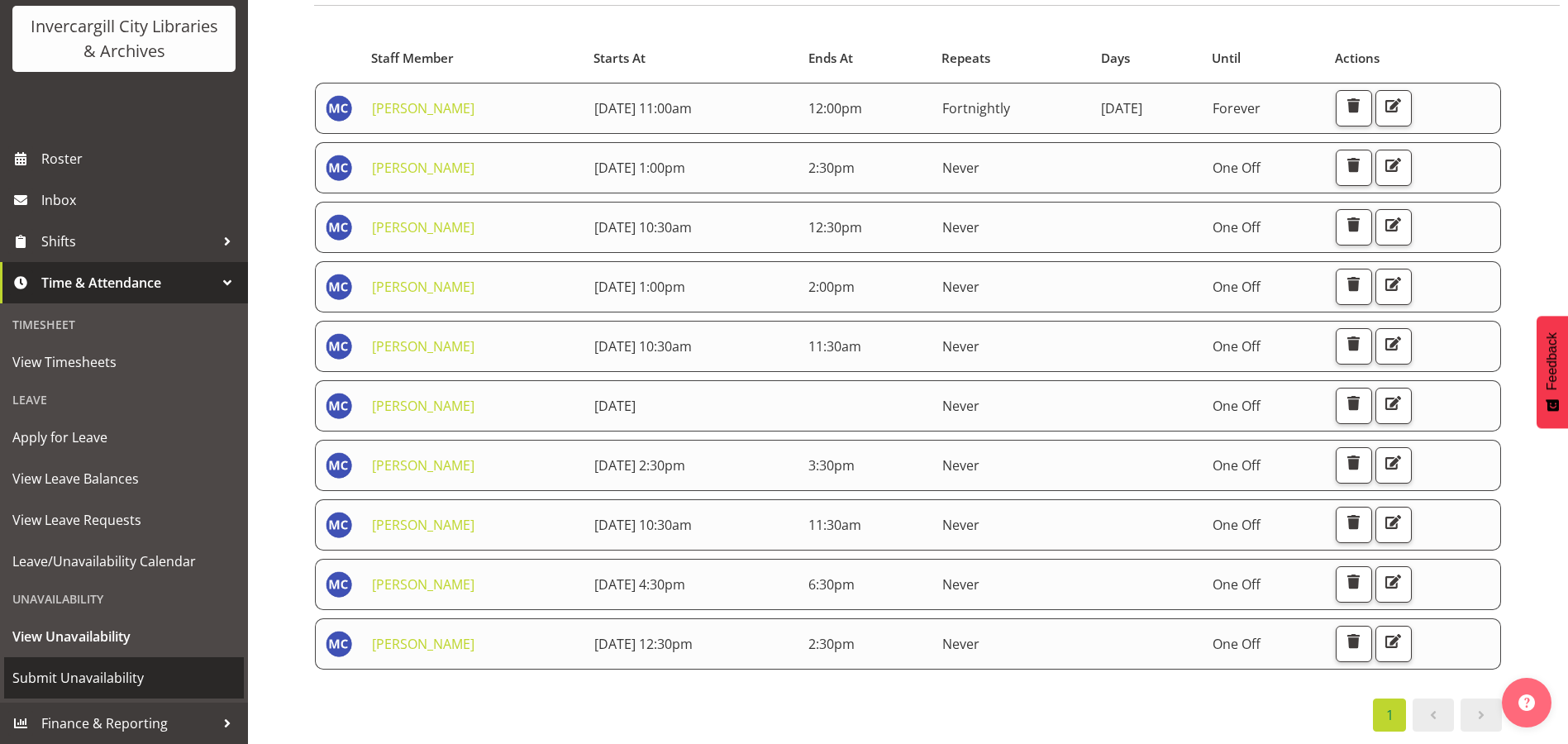
click at [104, 676] on span "Submit Unavailability" at bounding box center [123, 677] width 224 height 25
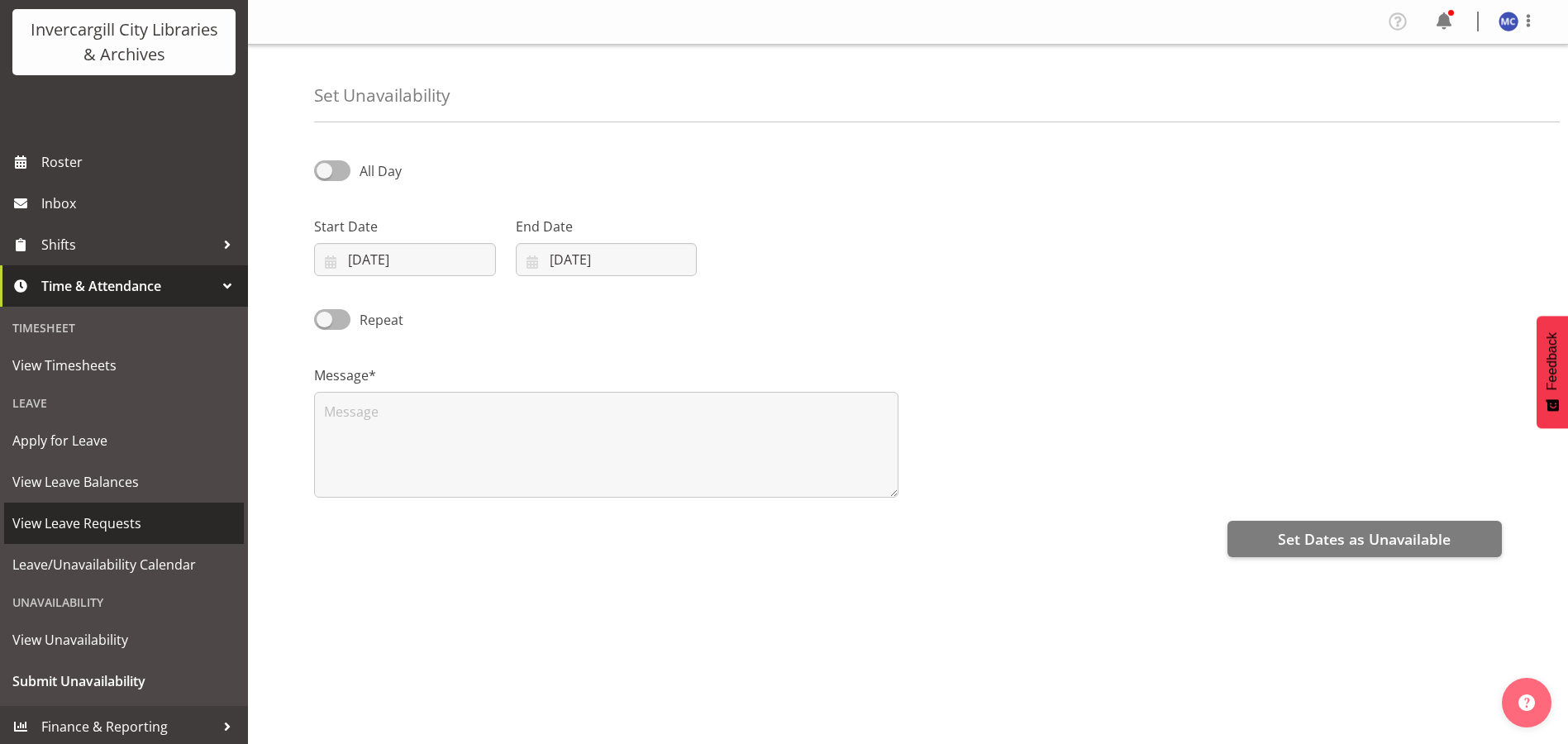
scroll to position [113, 0]
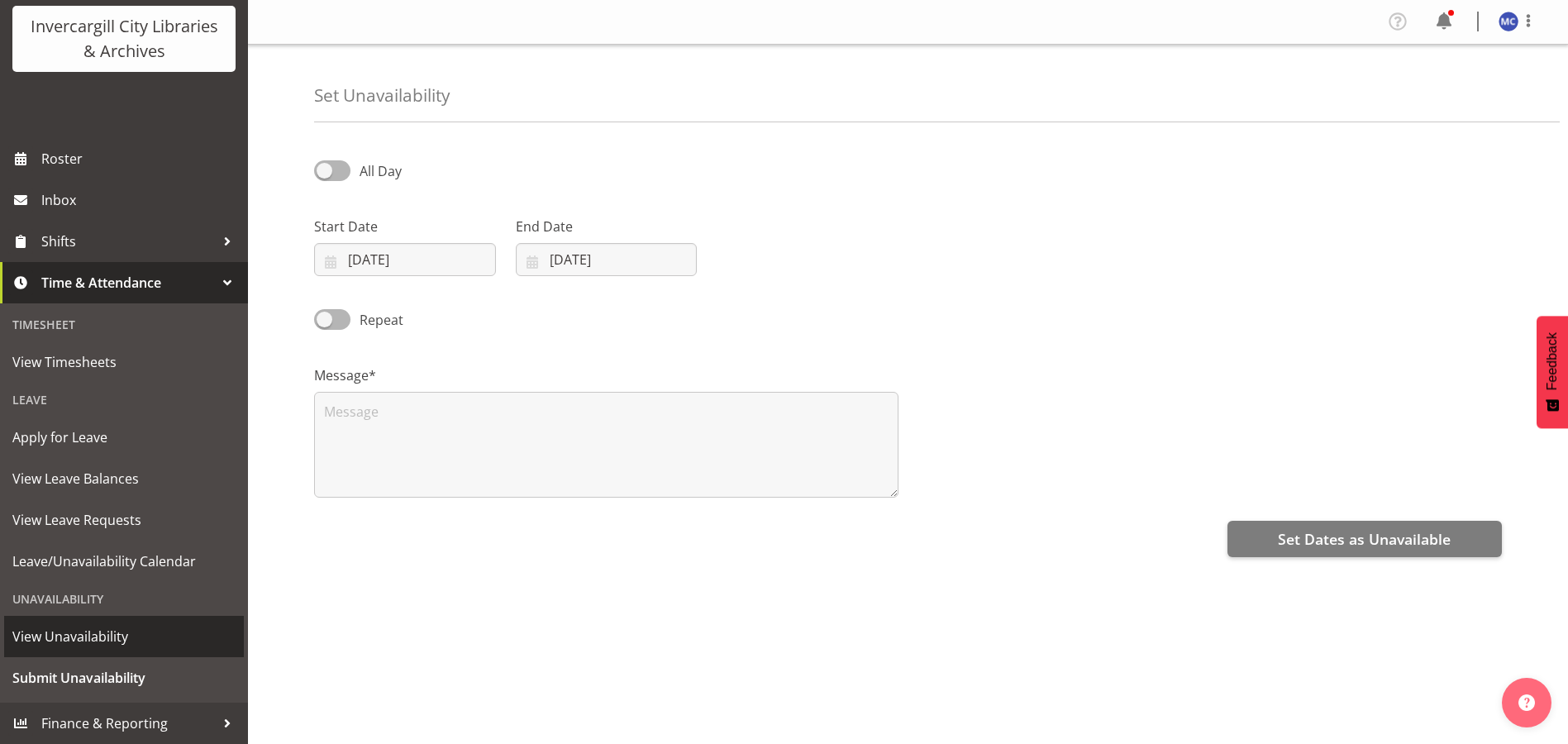
click at [107, 646] on span "View Unavailability" at bounding box center [123, 636] width 224 height 25
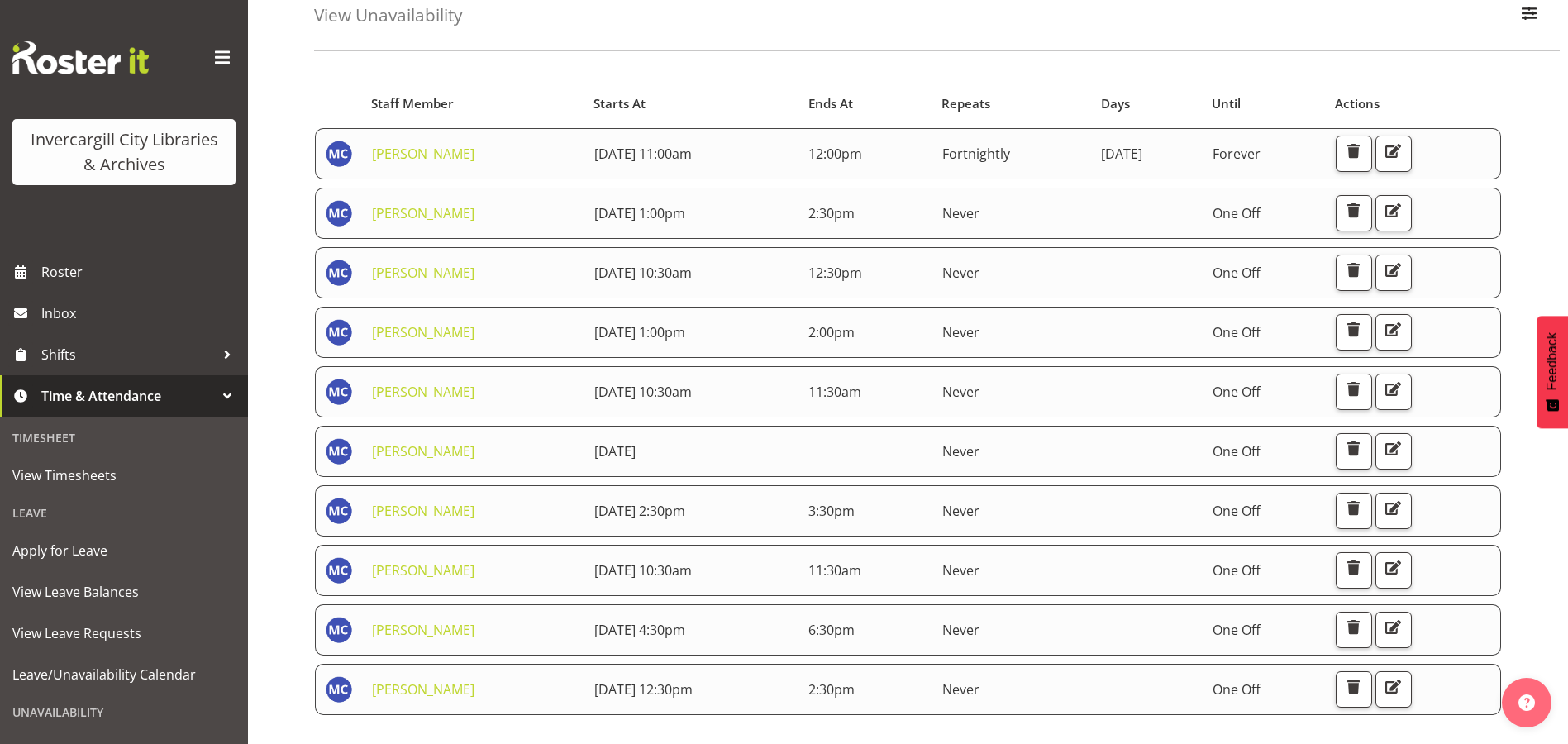
scroll to position [146, 0]
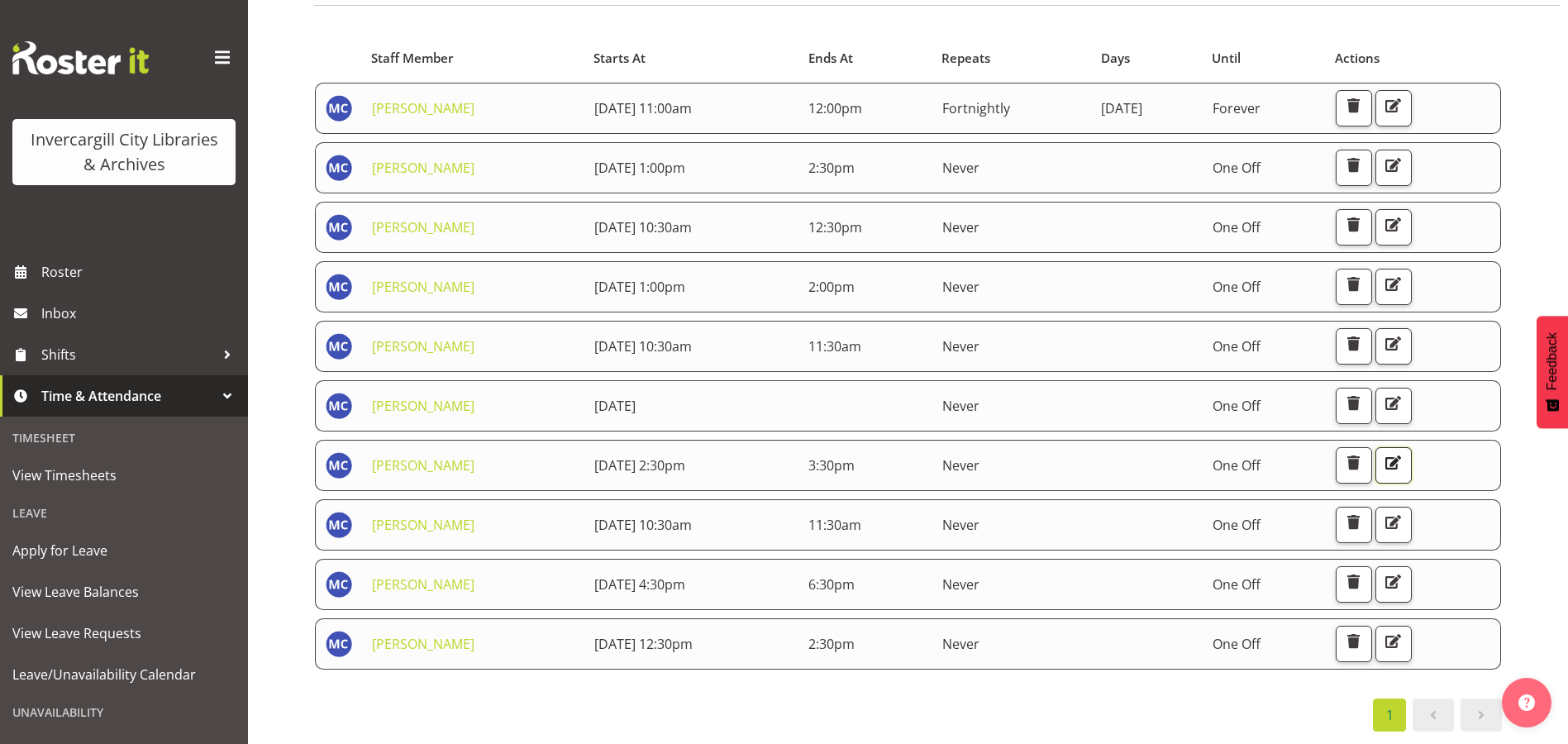
click at [1404, 452] on span "button" at bounding box center [1392, 462] width 21 height 21
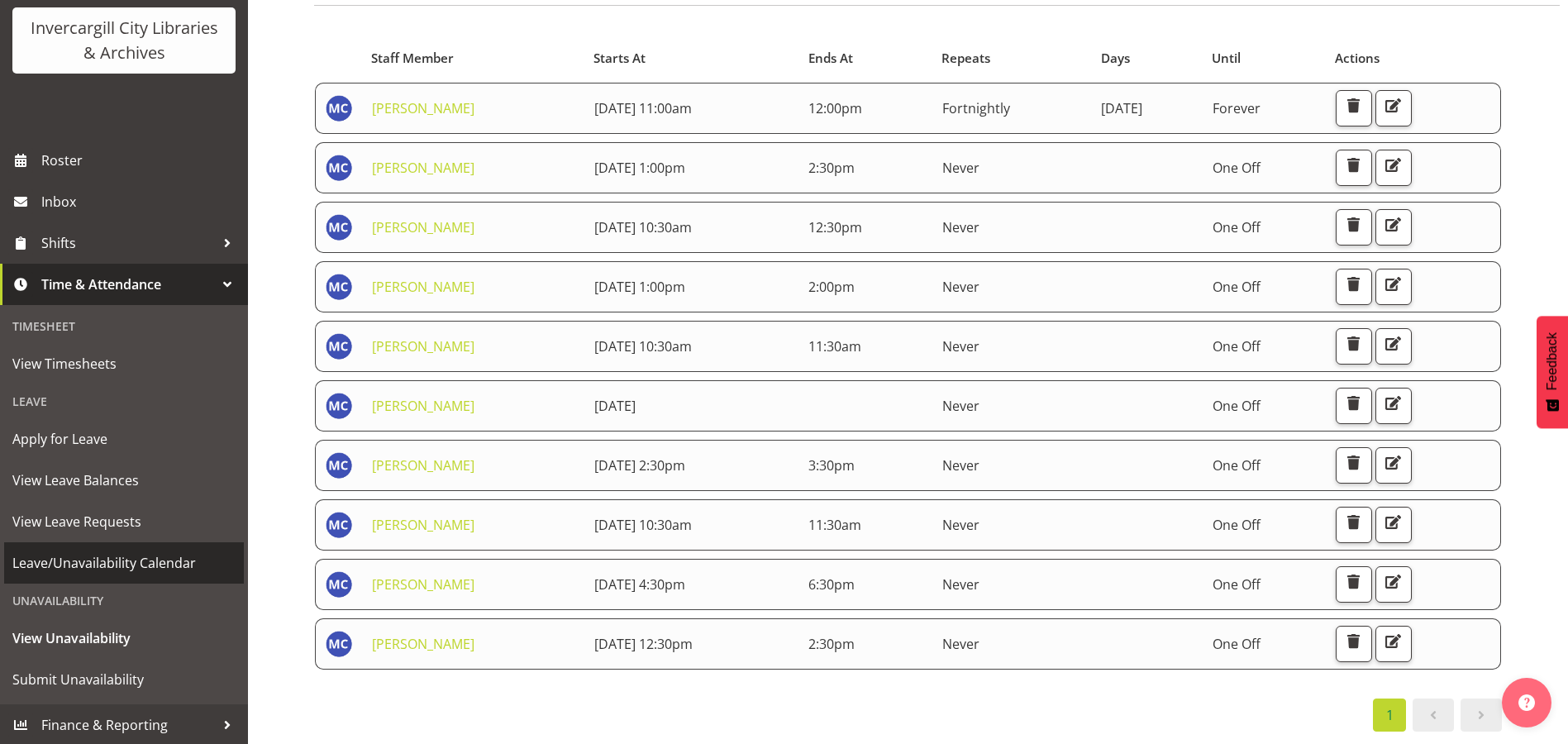
scroll to position [113, 0]
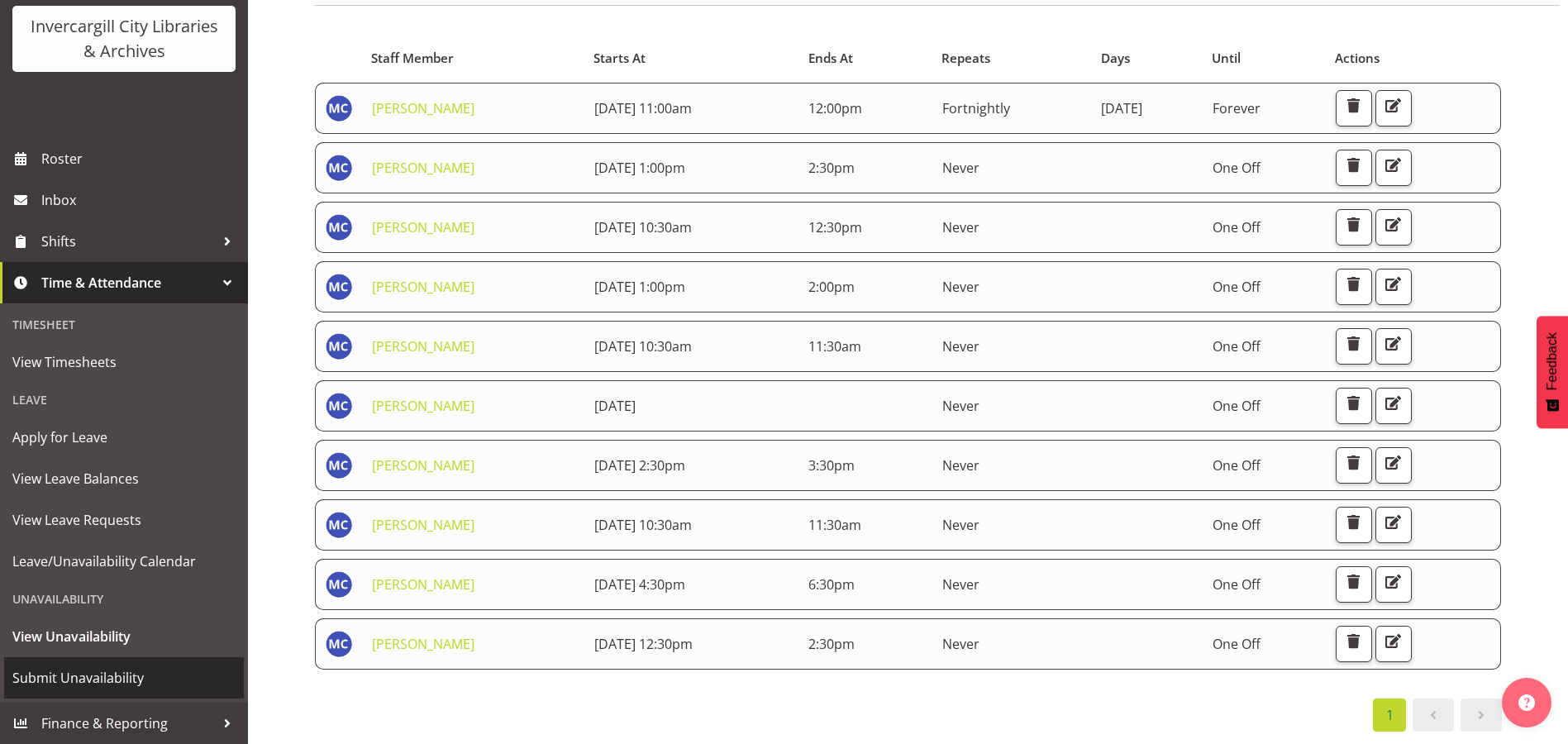
click at [112, 680] on span "Submit Unavailability" at bounding box center [123, 677] width 224 height 25
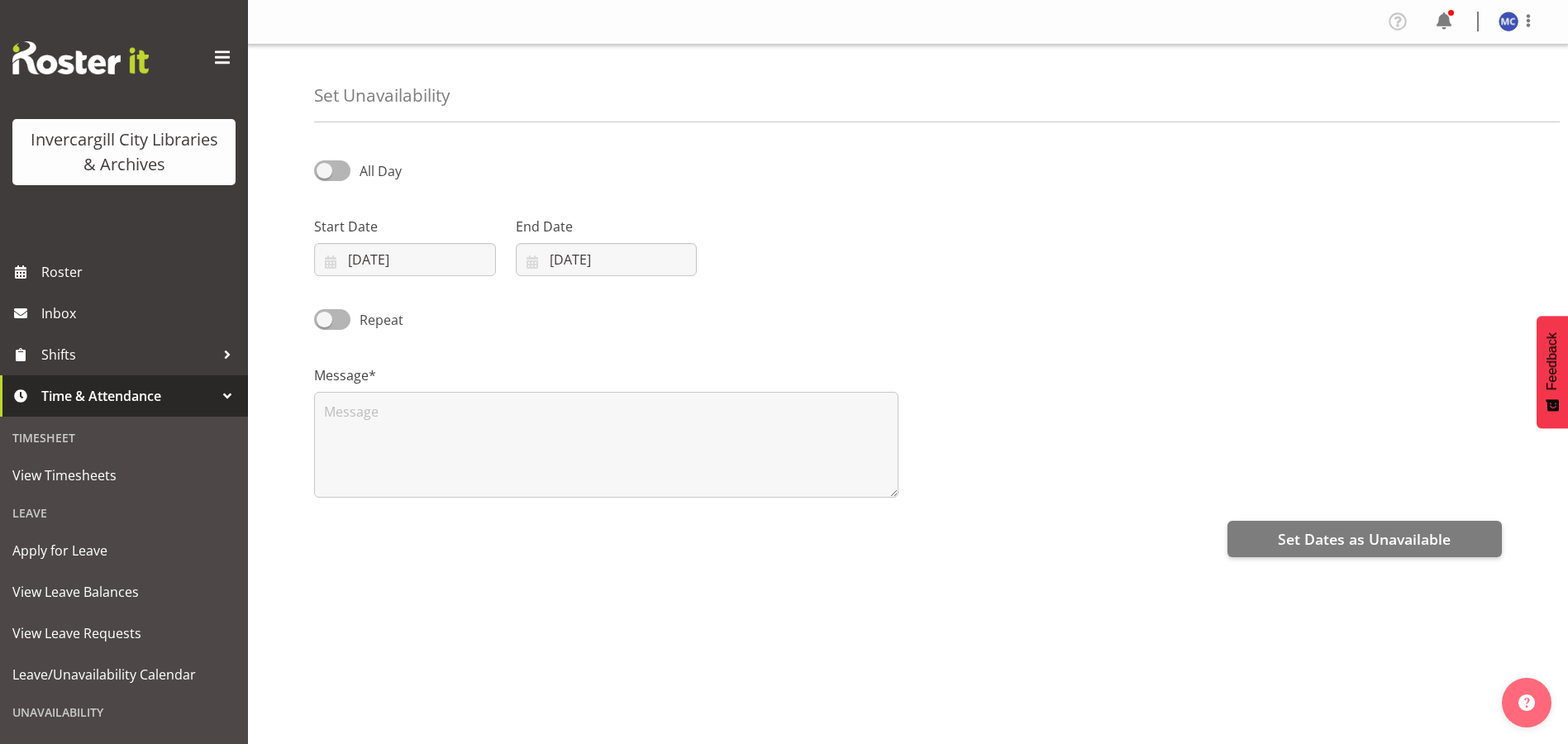
select select "9"
select select "2025"
click at [340, 166] on span at bounding box center [332, 170] width 36 height 21
click at [325, 166] on input "All Day" at bounding box center [319, 170] width 11 height 11
checkbox input "true"
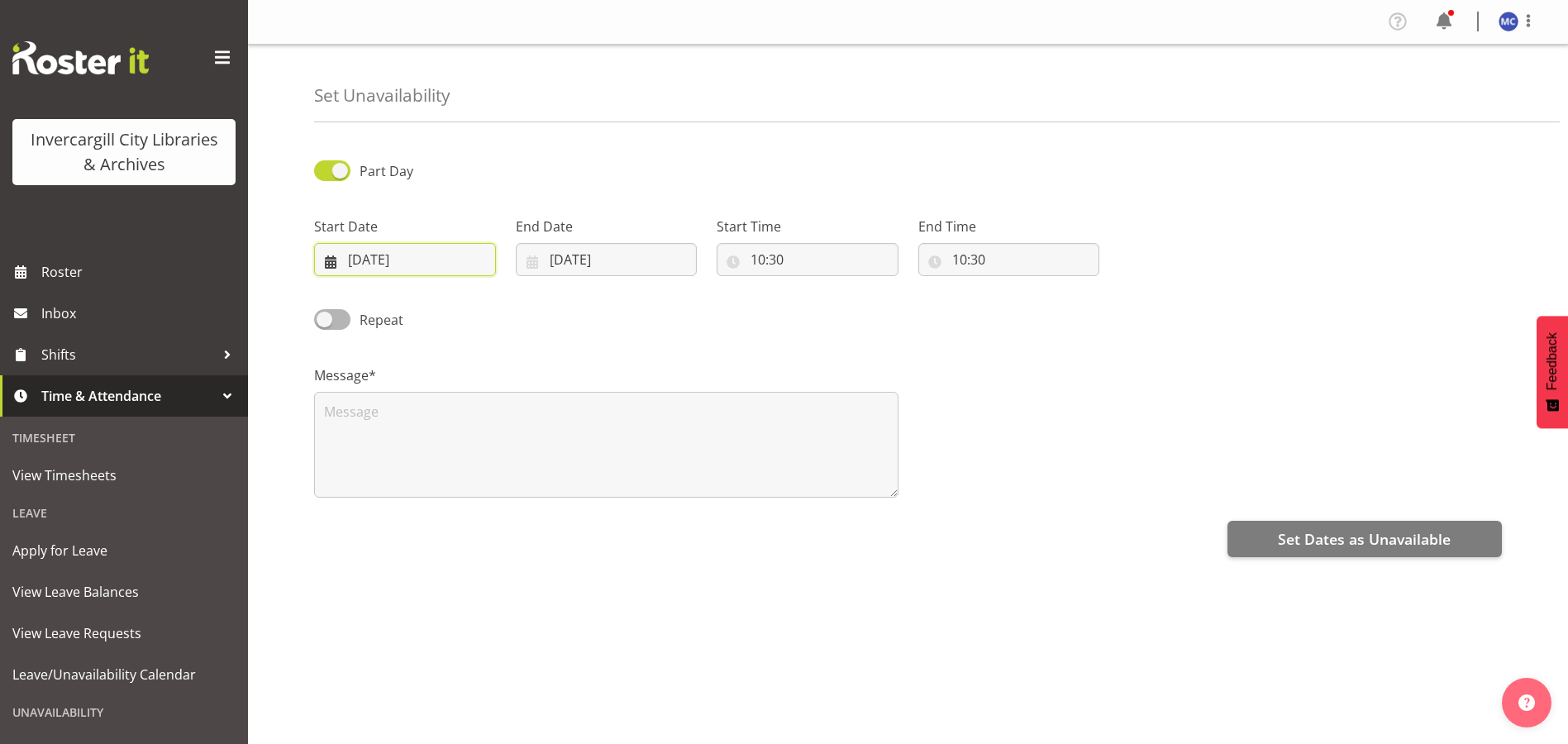
click at [395, 257] on input "02/10/2025" at bounding box center [405, 259] width 182 height 33
click at [451, 431] on link "8" at bounding box center [446, 426] width 33 height 31
type input "08/10/2025"
click at [608, 265] on input "02/10/2025" at bounding box center [606, 259] width 182 height 33
click at [658, 433] on link "8" at bounding box center [648, 426] width 33 height 31
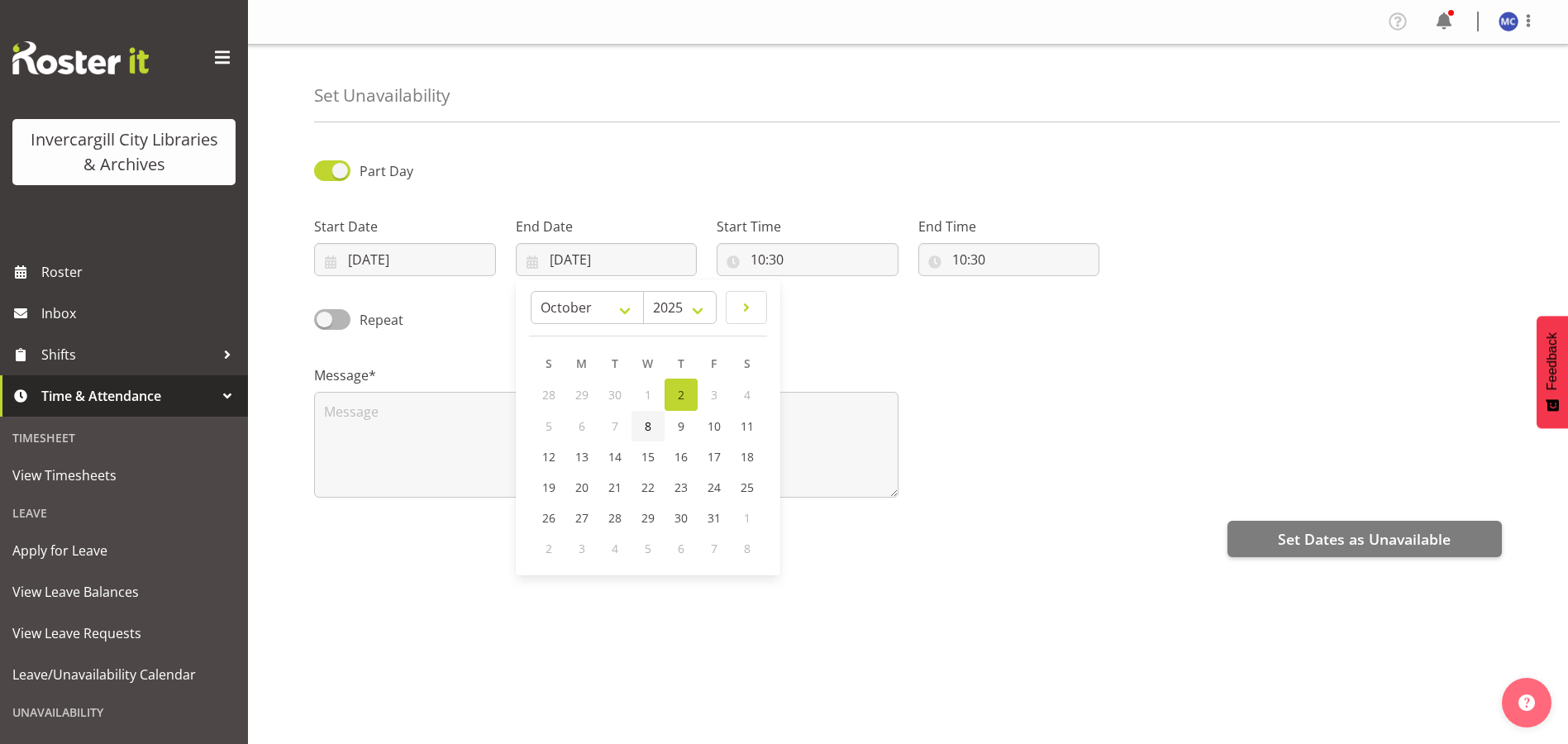
type input "08/10/2025"
click at [790, 270] on input "10:30" at bounding box center [808, 259] width 182 height 33
click at [826, 307] on select "00 01 02 03 04 05 06 07 08 09 10 11 12 13 14 15 16 17 18 19 20 21 22 23" at bounding box center [829, 302] width 37 height 33
select select "9"
click at [811, 286] on select "00 01 02 03 04 05 06 07 08 09 10 11 12 13 14 15 16 17 18 19 20 21 22 23" at bounding box center [829, 302] width 37 height 33
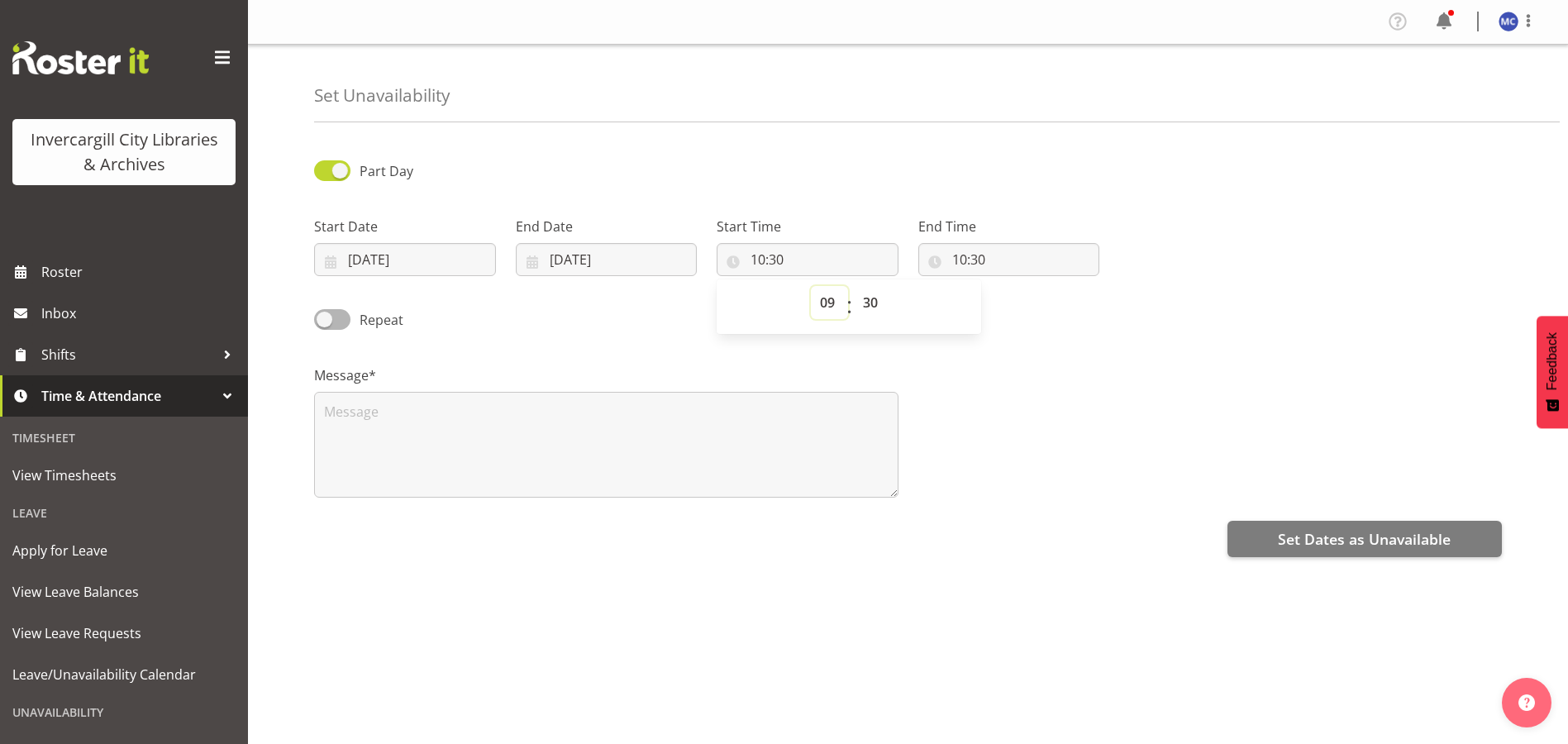
type input "09:30"
click at [873, 301] on select "00 01 02 03 04 05 06 07 08 09 10 11 12 13 14 15 16 17 18 19 20 21 22 23 24 25 2…" at bounding box center [872, 302] width 37 height 33
select select "0"
click at [854, 286] on select "00 01 02 03 04 05 06 07 08 09 10 11 12 13 14 15 16 17 18 19 20 21 22 23 24 25 2…" at bounding box center [872, 302] width 37 height 33
type input "09:00"
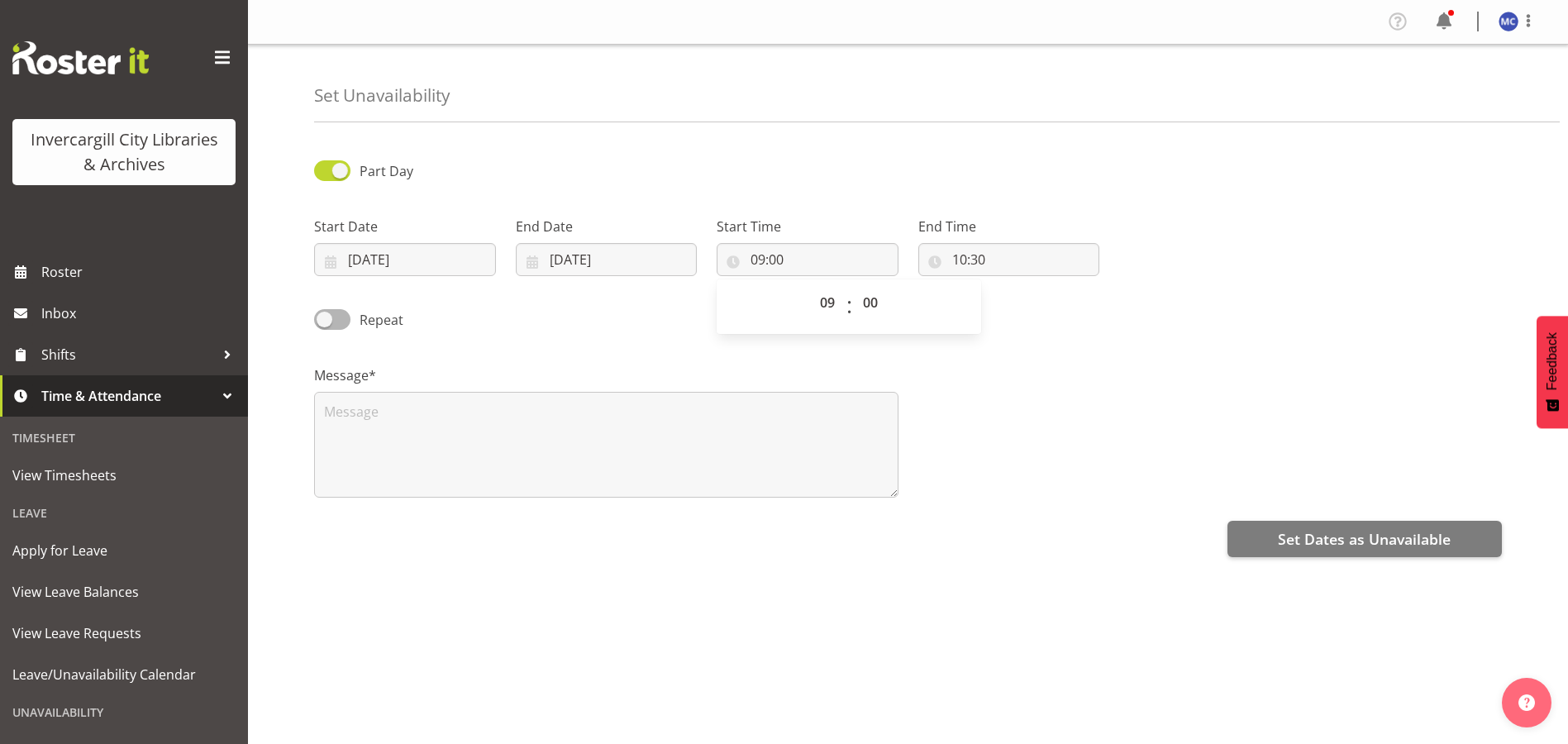
click at [1046, 201] on div "End Time 10:30 00 01 02 03 04 05 06 07 08 09 10 11 12 13 14 15 16 17 18 19 20 2…" at bounding box center [1010, 240] width 202 height 92
click at [1001, 259] on input "10:30" at bounding box center [1010, 259] width 182 height 33
click at [1034, 309] on select "00 01 02 03 04 05 06 07 08 09 10 11 12 13 14 15 16 17 18 19 20 21 22 23" at bounding box center [1031, 302] width 37 height 33
select select "11"
click at [1013, 286] on select "00 01 02 03 04 05 06 07 08 09 10 11 12 13 14 15 16 17 18 19 20 21 22 23" at bounding box center [1031, 302] width 37 height 33
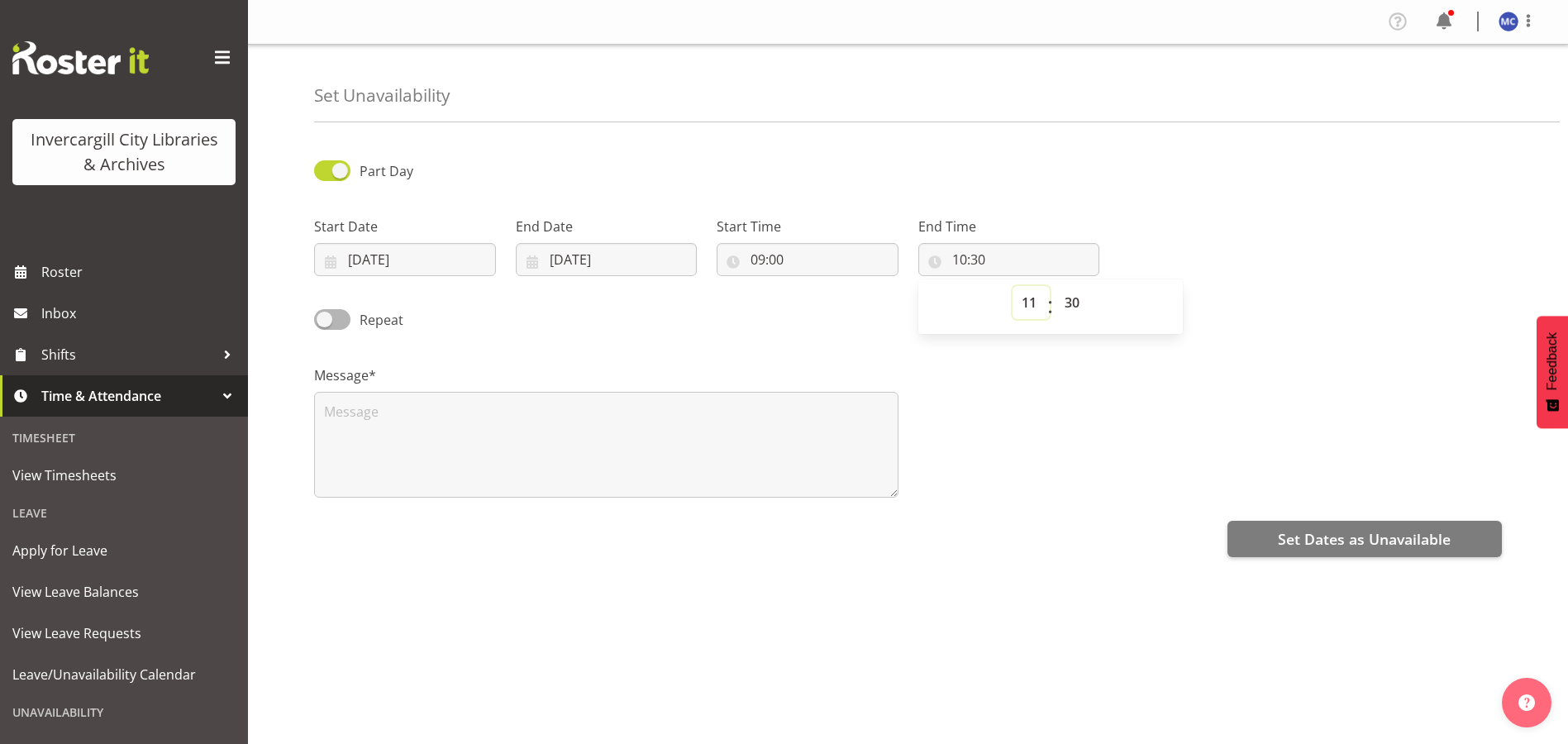
type input "11:30"
click at [1078, 308] on select "00 01 02 03 04 05 06 07 08 09 10 11 12 13 14 15 16 17 18 19 20 21 22 23 24 25 2…" at bounding box center [1074, 302] width 37 height 33
select select "0"
click at [1056, 286] on select "00 01 02 03 04 05 06 07 08 09 10 11 12 13 14 15 16 17 18 19 20 21 22 23 24 25 2…" at bounding box center [1074, 302] width 37 height 33
type input "11:00"
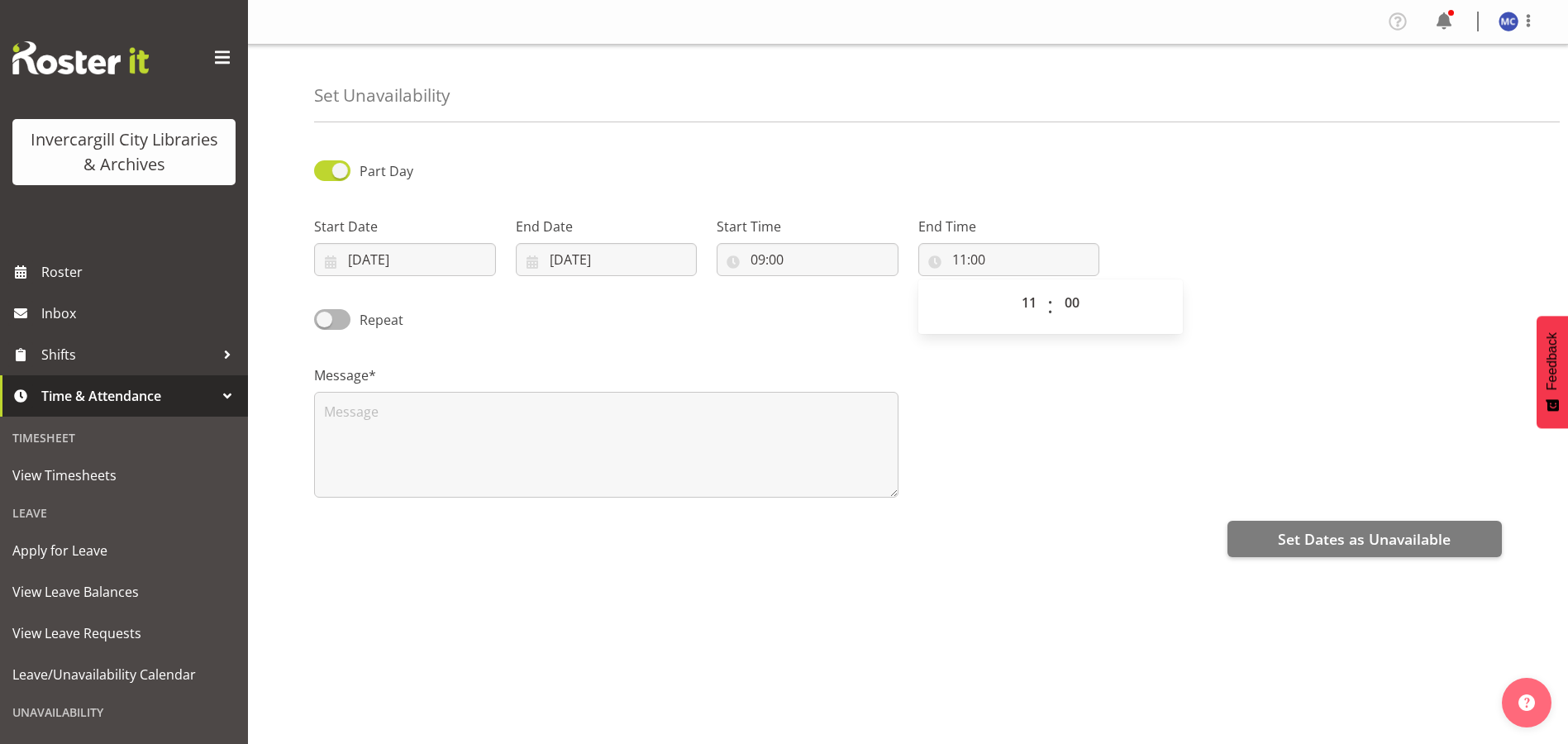
click at [1176, 302] on div "00 01 02 03 04 05 06 07 08 09 10 11 12 13 14 15 16 17 18 19 20 21 22 23 : 00 01…" at bounding box center [1051, 307] width 265 height 41
click at [1219, 247] on div "Start Date 08/10/2025 January February March April May June July August Septemb…" at bounding box center [908, 240] width 1208 height 92
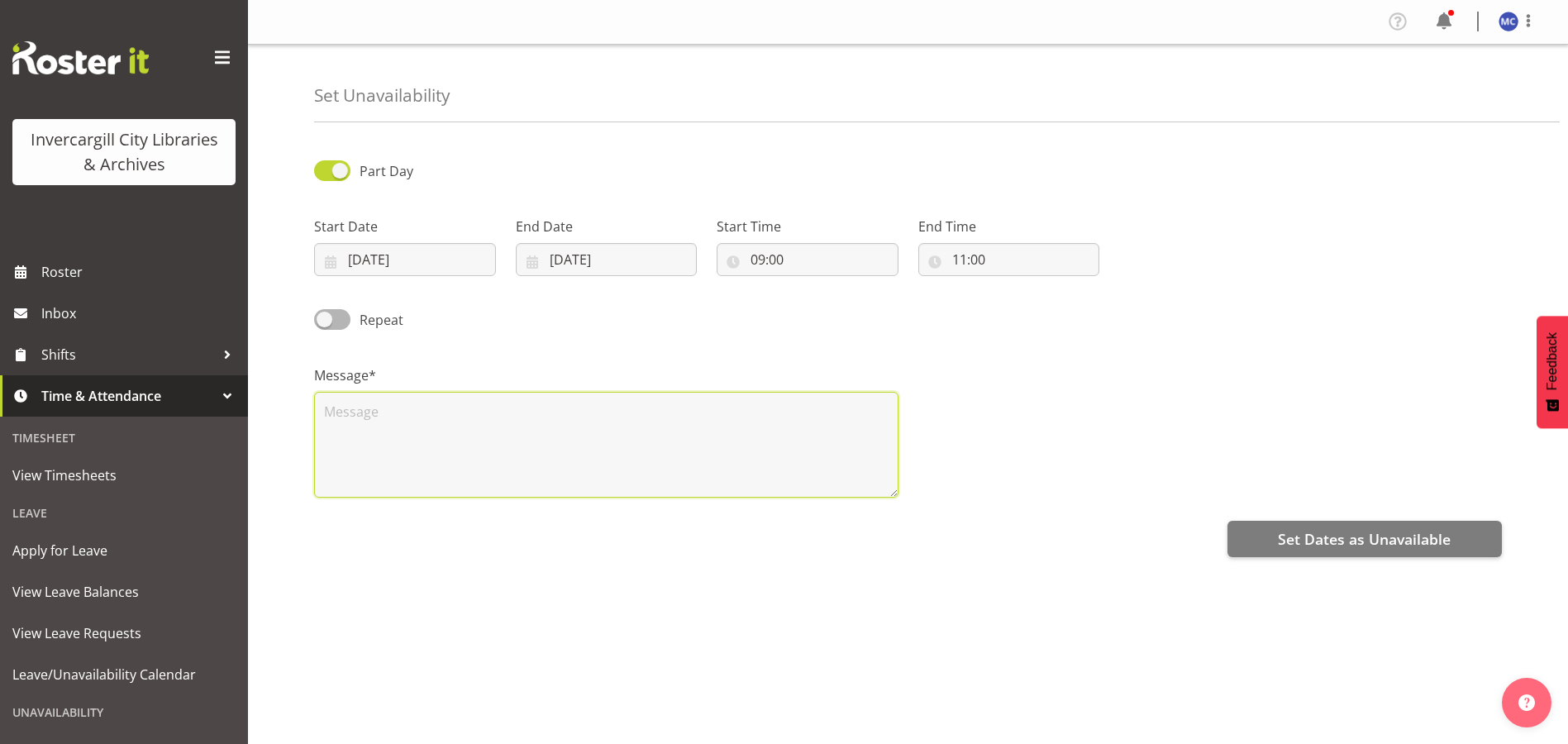
click at [594, 449] on textarea at bounding box center [606, 445] width 585 height 106
click at [450, 415] on textarea at bounding box center [606, 445] width 585 height 106
type textarea "Combined Disability Network Meeting"
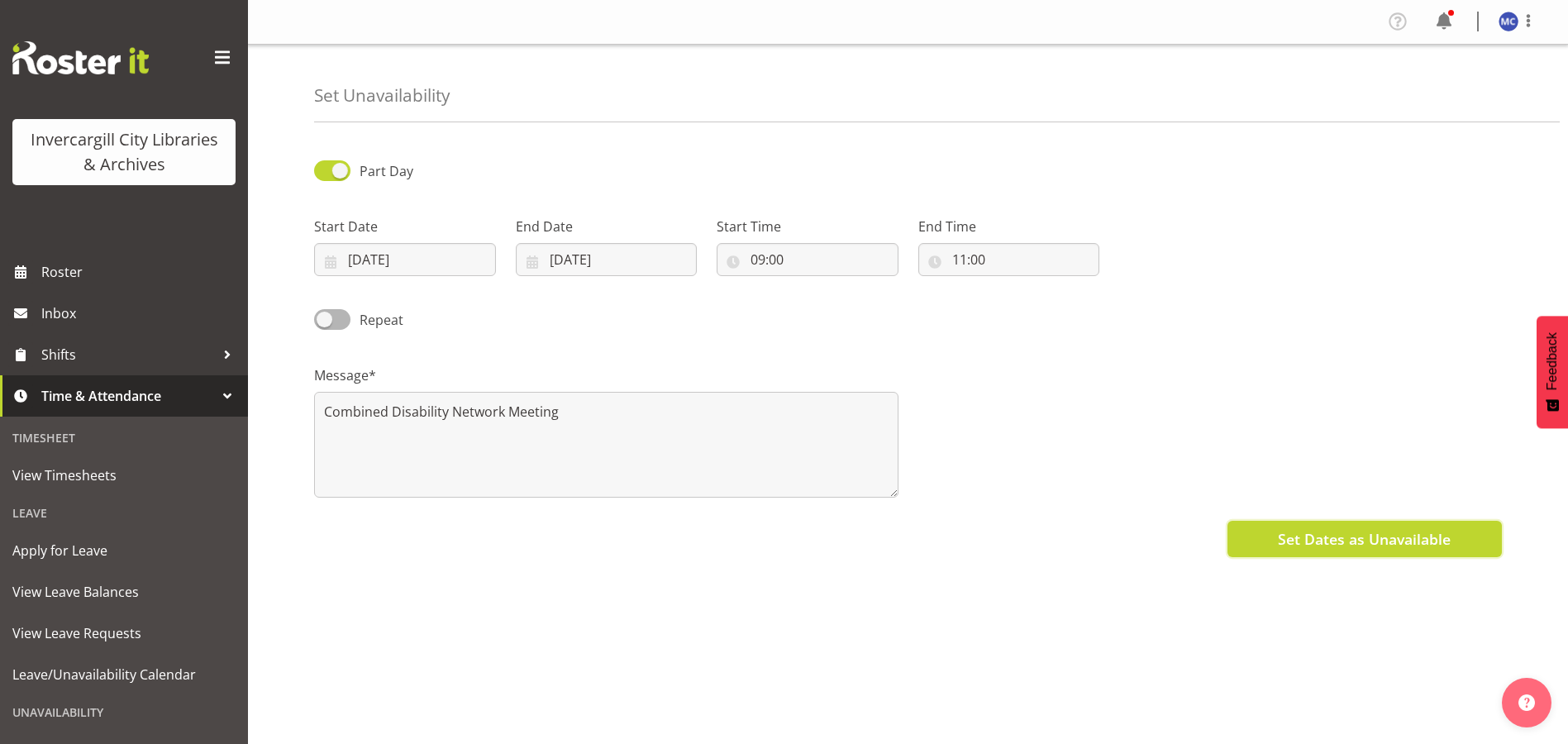
click at [1378, 545] on span "Set Dates as Unavailable" at bounding box center [1365, 539] width 173 height 21
